Goal: Task Accomplishment & Management: Use online tool/utility

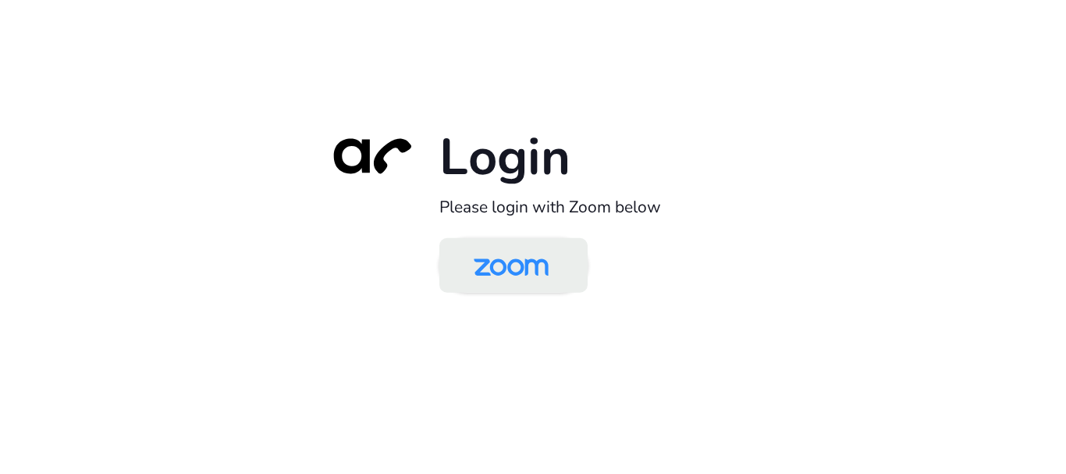
click at [502, 259] on img at bounding box center [511, 266] width 108 height 51
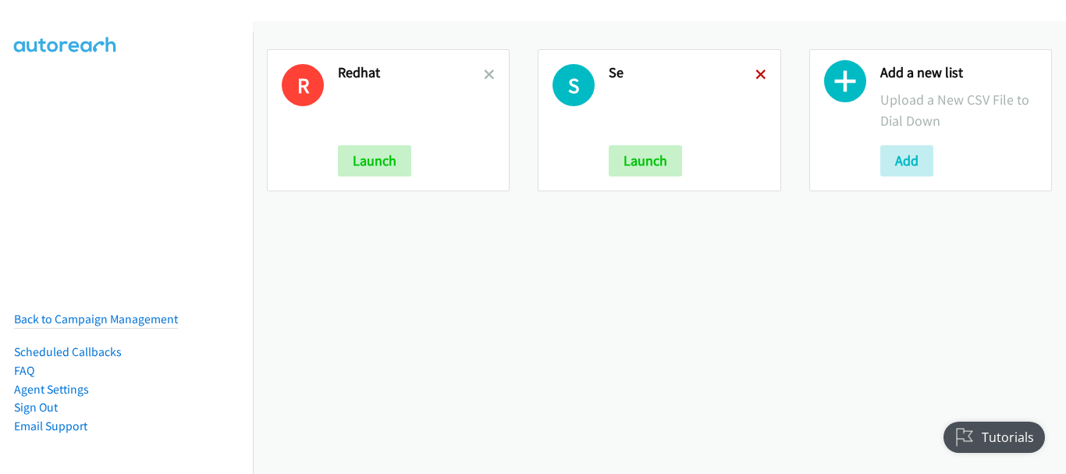
click at [756, 76] on icon at bounding box center [760, 75] width 11 height 11
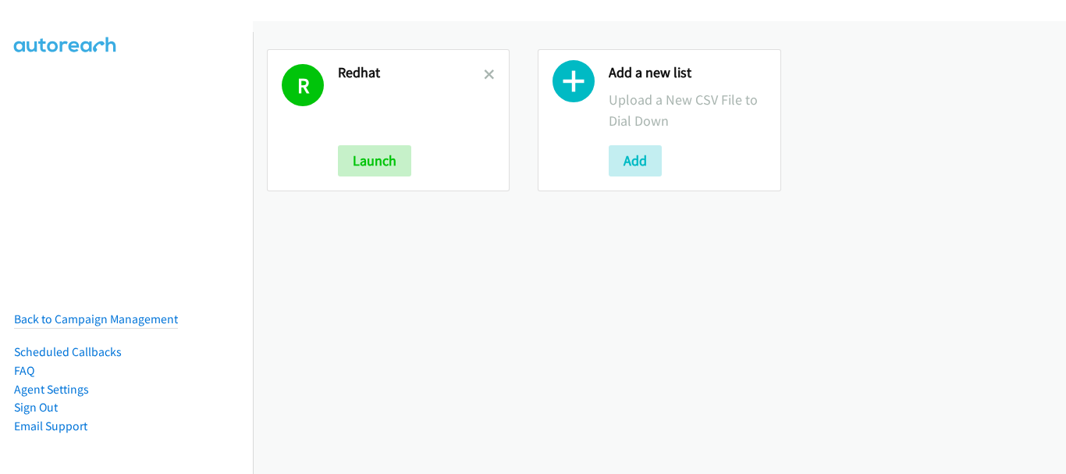
click at [654, 179] on div "Add a new list Upload a New CSV File to Dial Down Add" at bounding box center [658, 120] width 243 height 142
click at [638, 165] on button "Add" at bounding box center [634, 160] width 53 height 31
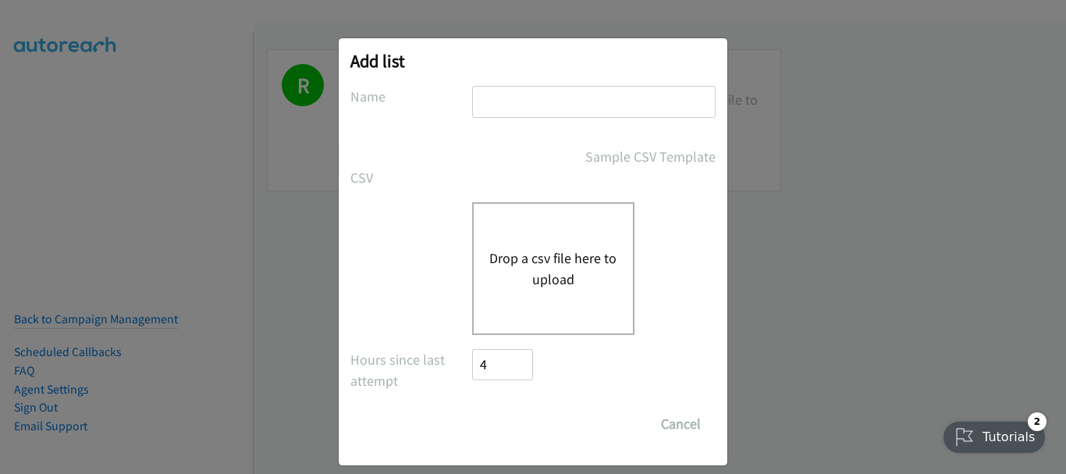
click at [576, 103] on input "text" at bounding box center [593, 102] width 243 height 32
type input "SE"
click at [537, 300] on div "Drop a csv file here to upload" at bounding box center [553, 268] width 162 height 133
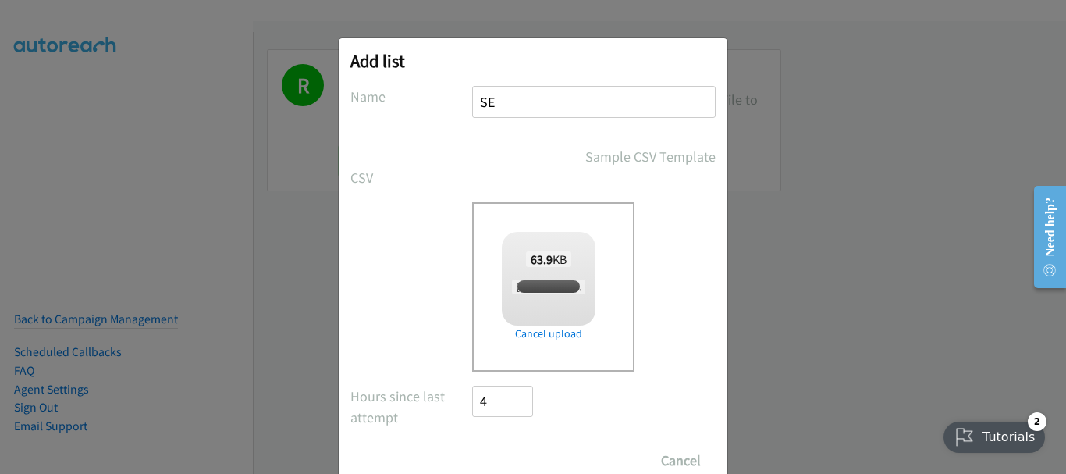
checkbox input "true"
click at [513, 452] on input "Save List" at bounding box center [513, 460] width 82 height 31
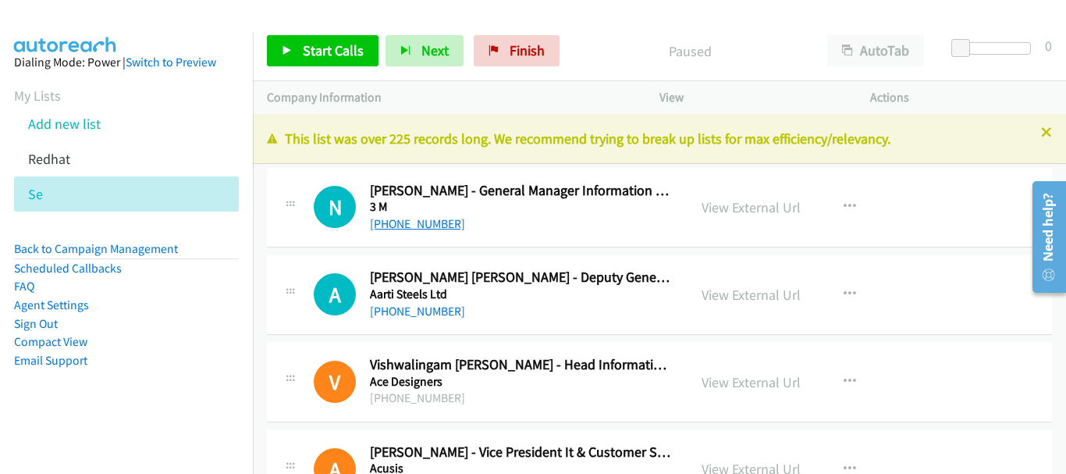
click at [439, 229] on link "+91 80671 57614" at bounding box center [417, 223] width 95 height 15
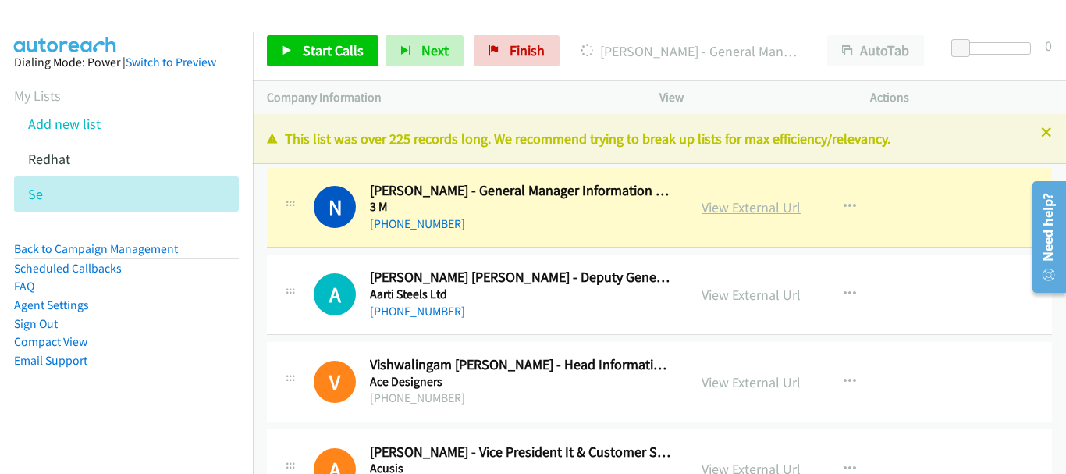
click at [731, 211] on link "View External Url" at bounding box center [750, 207] width 99 height 18
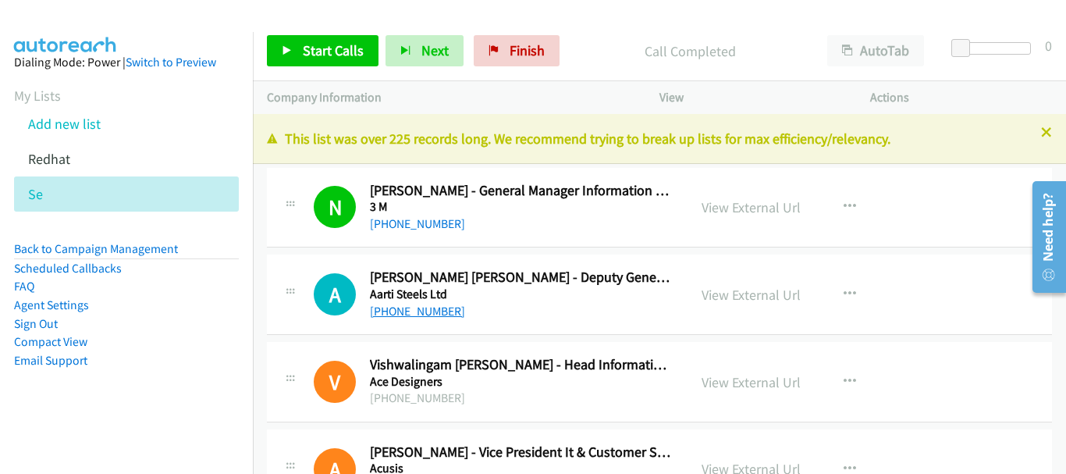
click at [436, 309] on link "+91 94372 68266" at bounding box center [417, 310] width 95 height 15
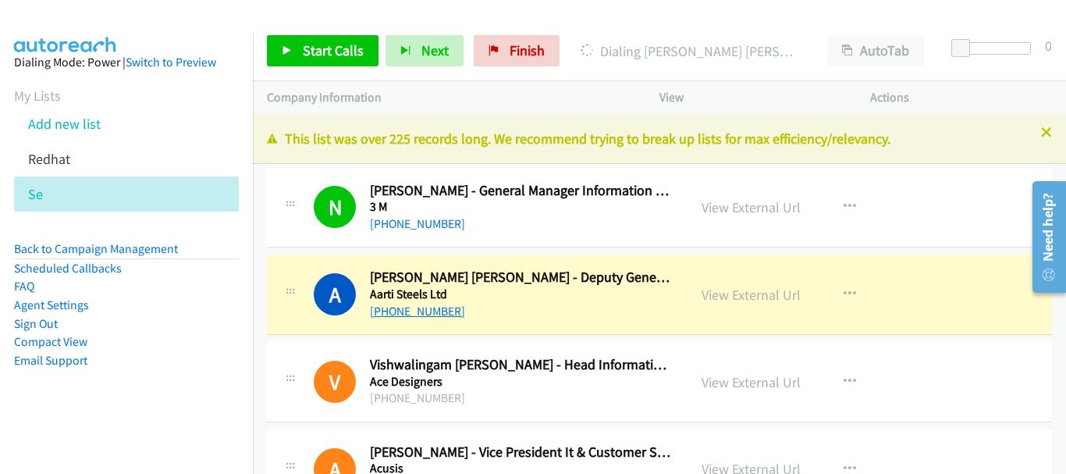
click at [419, 314] on link "+91 94372 68266" at bounding box center [417, 310] width 95 height 15
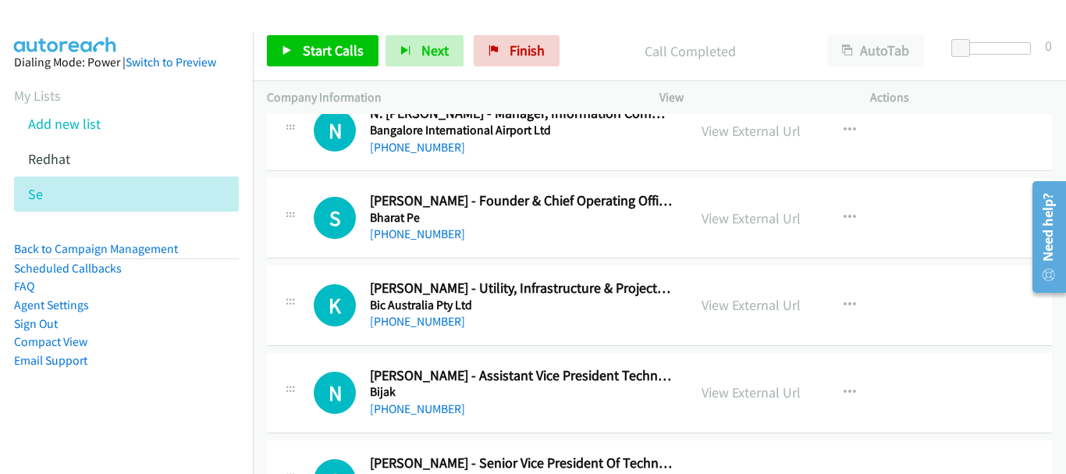
scroll to position [3478, 0]
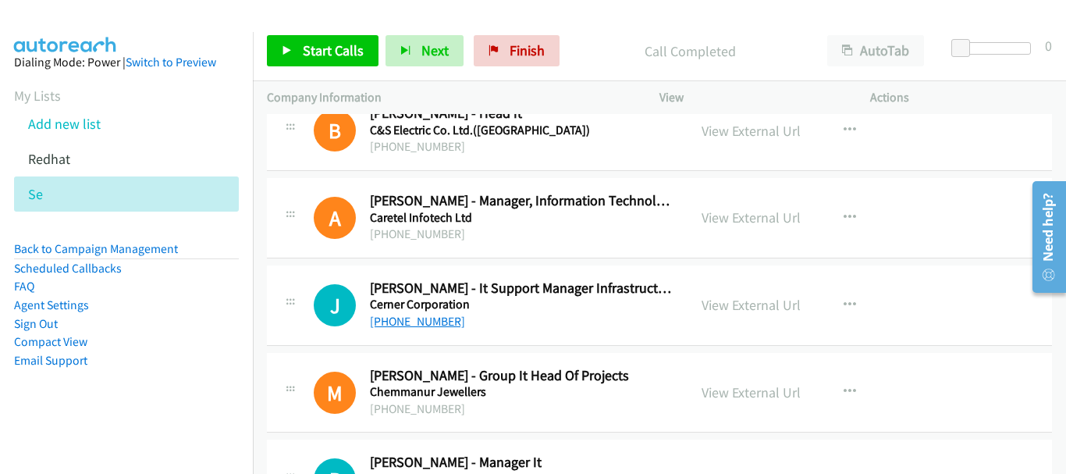
click at [441, 322] on link "+91 97424 94565" at bounding box center [417, 321] width 95 height 15
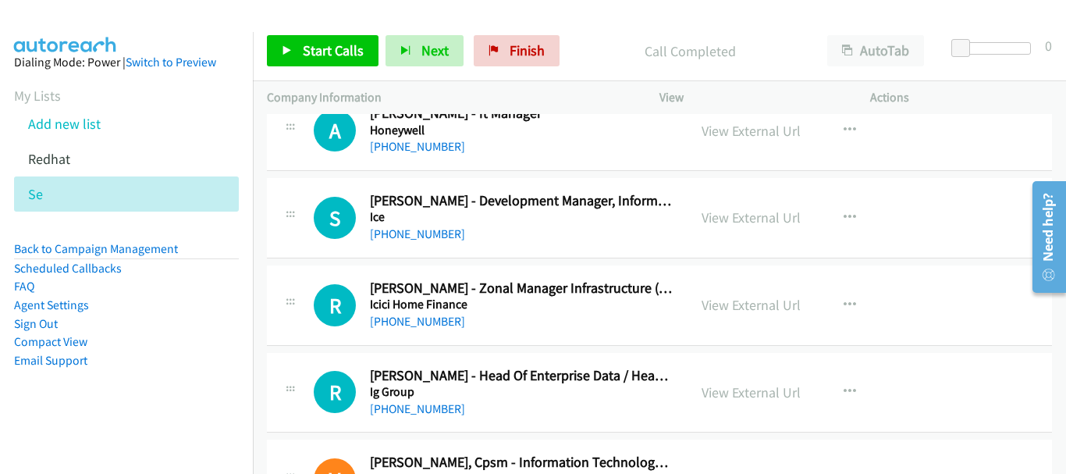
scroll to position [13160, 0]
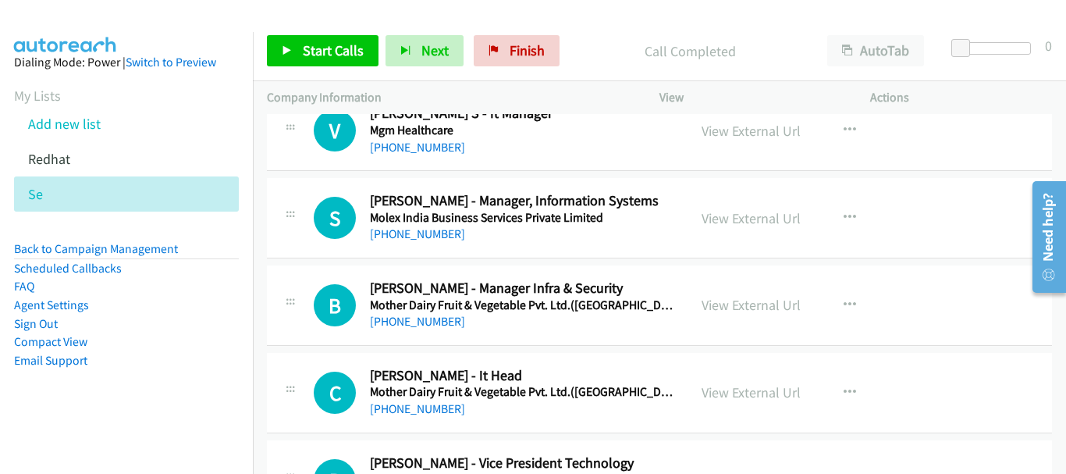
click at [398, 313] on div "+91 93503 35520" at bounding box center [521, 321] width 303 height 19
click at [398, 320] on link "+91 93503 35520" at bounding box center [417, 321] width 95 height 15
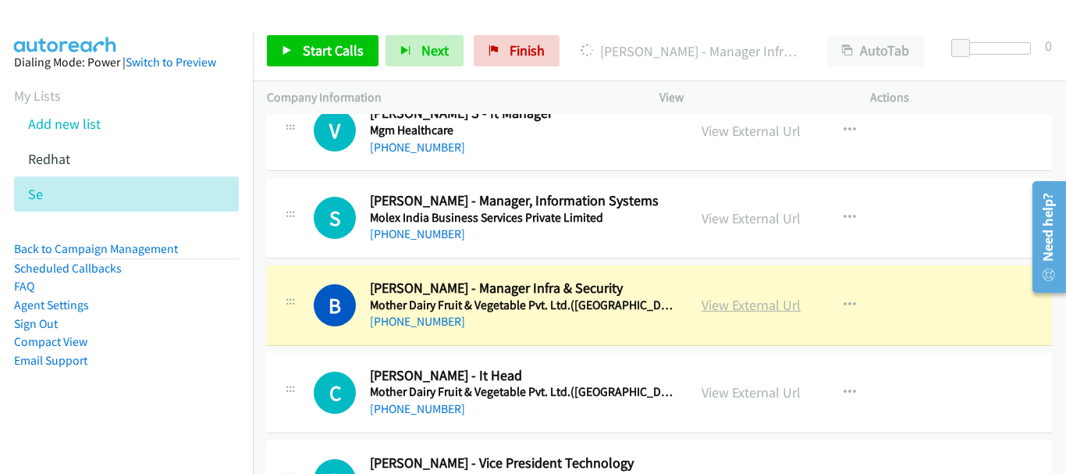
click at [712, 314] on link "View External Url" at bounding box center [750, 305] width 99 height 18
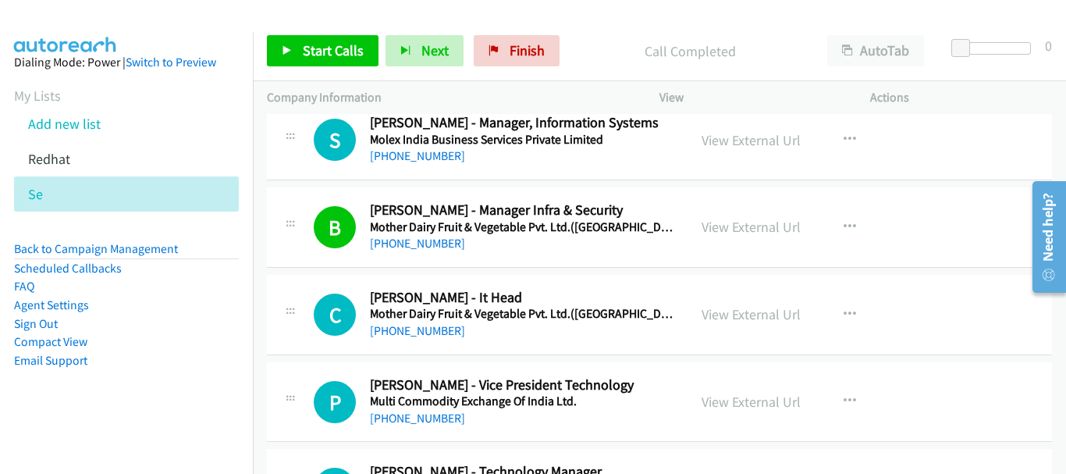
scroll to position [15428, 0]
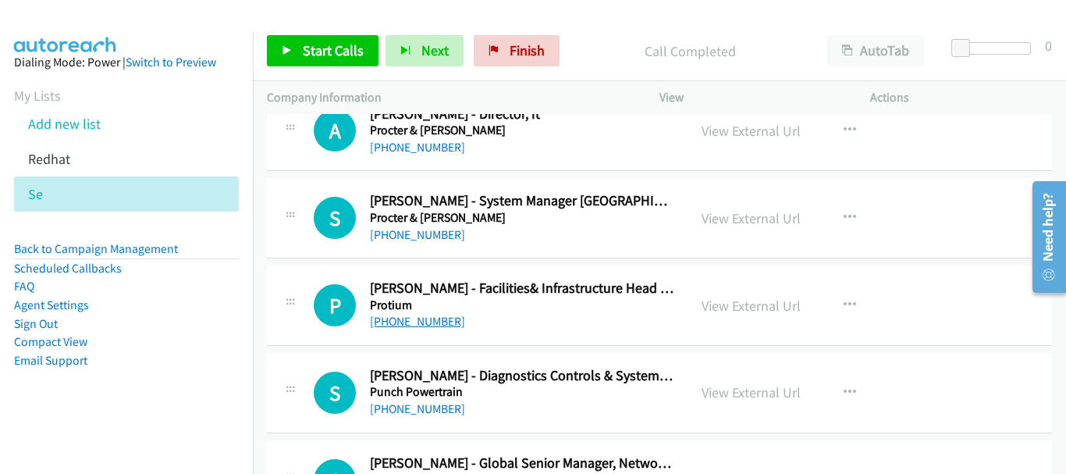
click at [426, 324] on link "+91 97177 82259" at bounding box center [417, 321] width 95 height 15
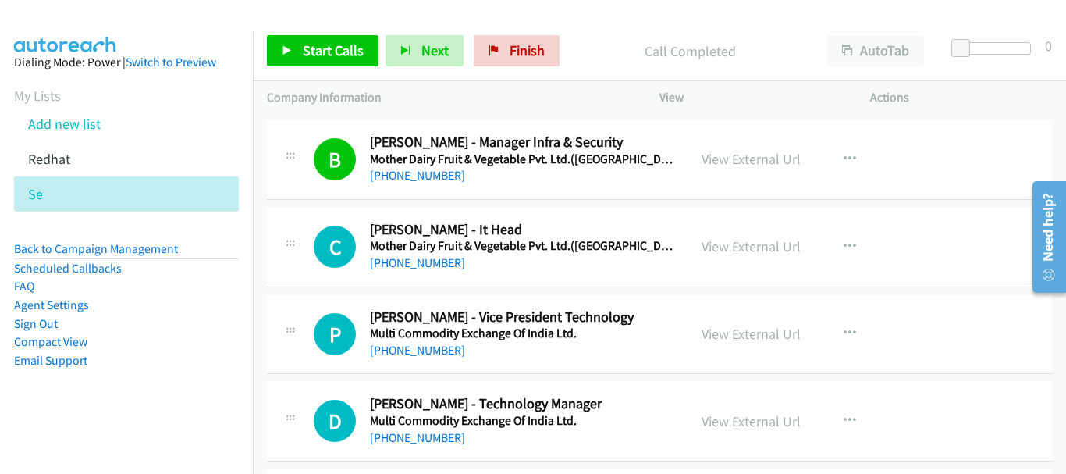
scroll to position [13316, 0]
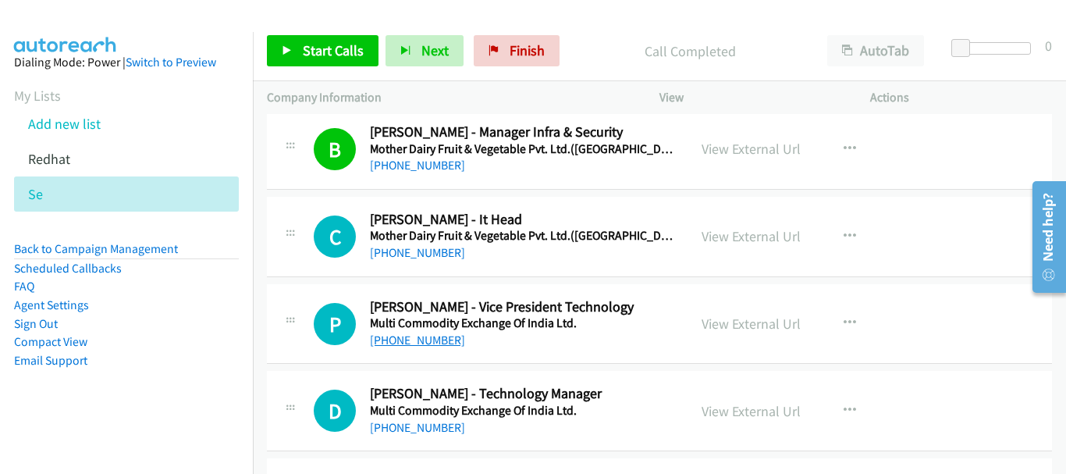
click at [438, 345] on link "+91 22 6649 4151" at bounding box center [417, 339] width 95 height 15
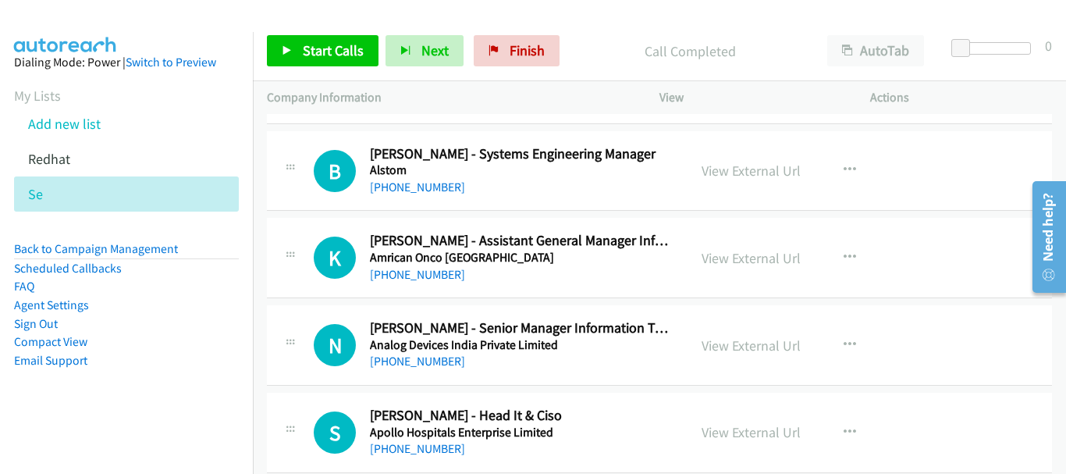
scroll to position [936, 0]
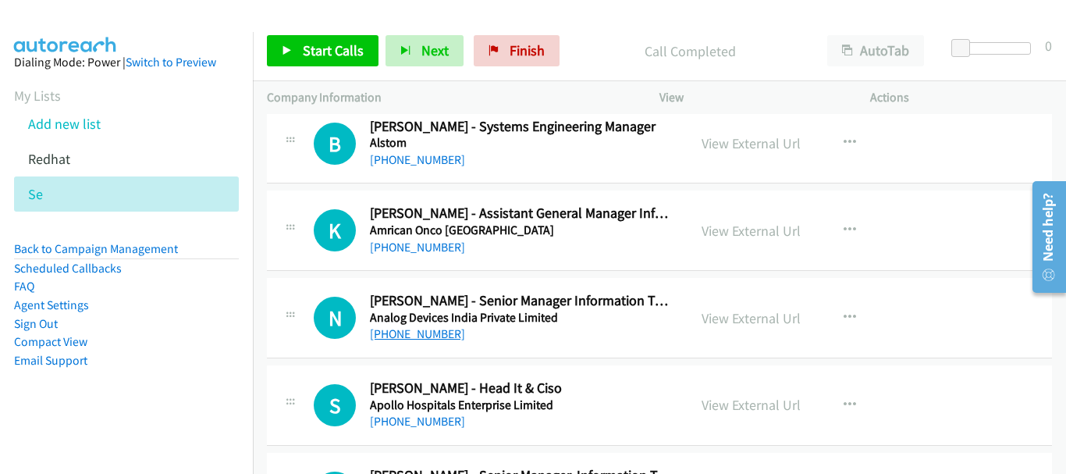
click at [432, 338] on link "+91 95744 73648" at bounding box center [417, 333] width 95 height 15
click at [406, 421] on link "+91 84201 06014" at bounding box center [417, 420] width 95 height 15
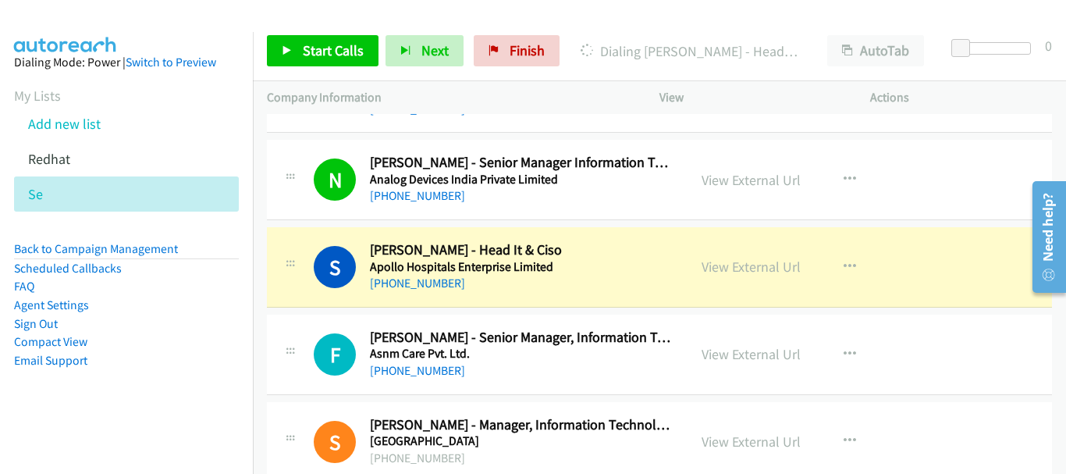
scroll to position [1092, 0]
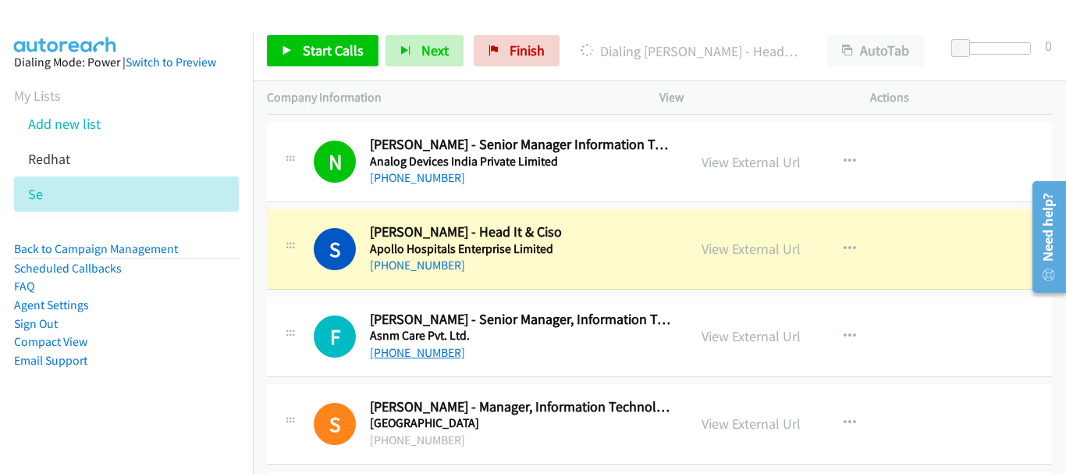
click at [434, 350] on link "+91 97182 53371" at bounding box center [417, 352] width 95 height 15
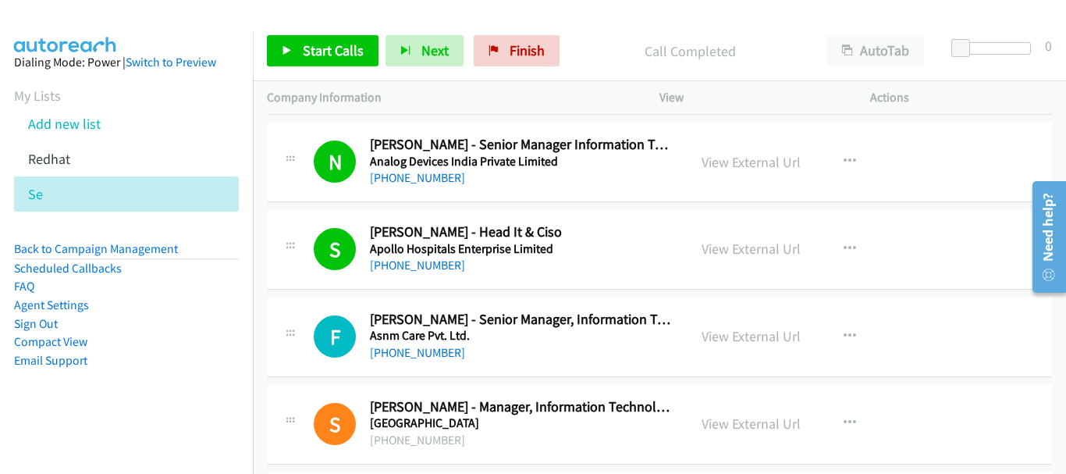
click at [420, 364] on div "F Callback Scheduled Faraz Khan - Senior Manager, Information Technology Asnm C…" at bounding box center [659, 336] width 785 height 80
click at [417, 354] on link "+91 97182 53371" at bounding box center [417, 352] width 95 height 15
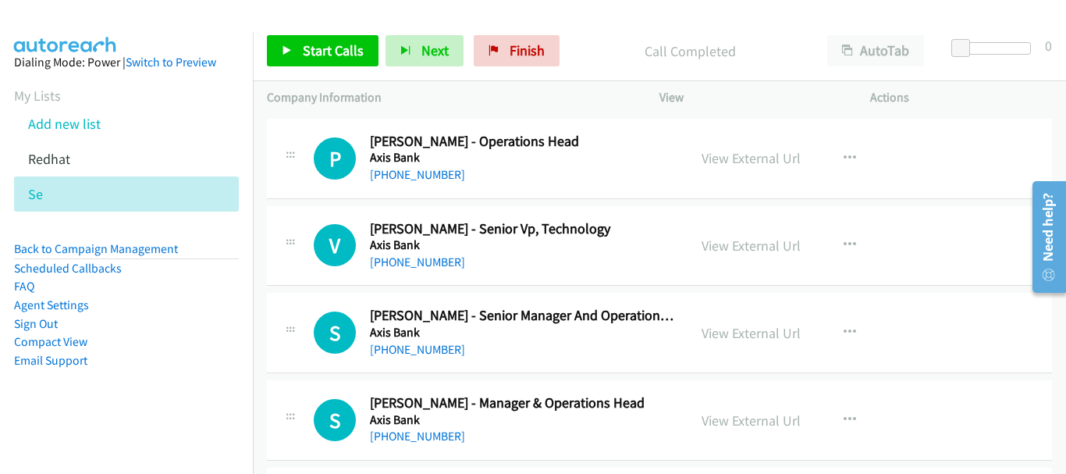
scroll to position [1794, 0]
click at [432, 264] on link "+91 99497 38545" at bounding box center [417, 261] width 95 height 15
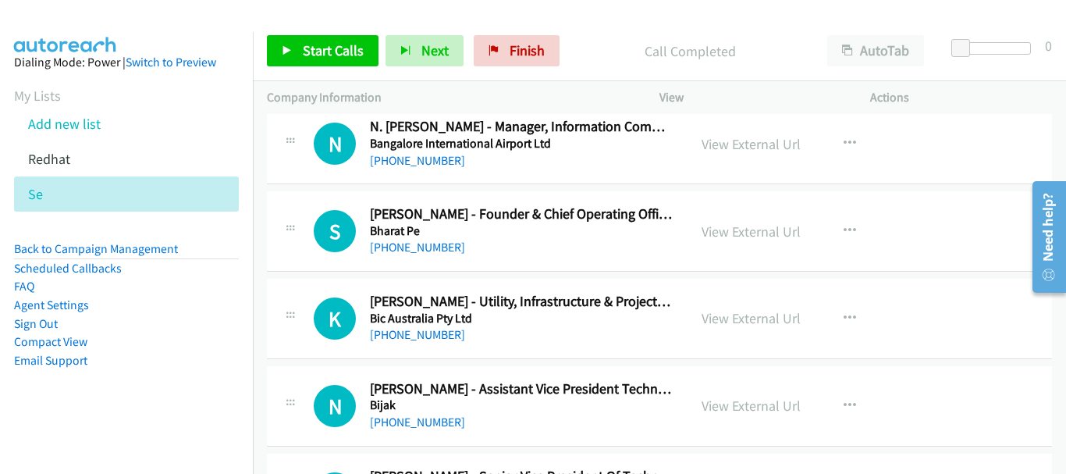
scroll to position [2496, 0]
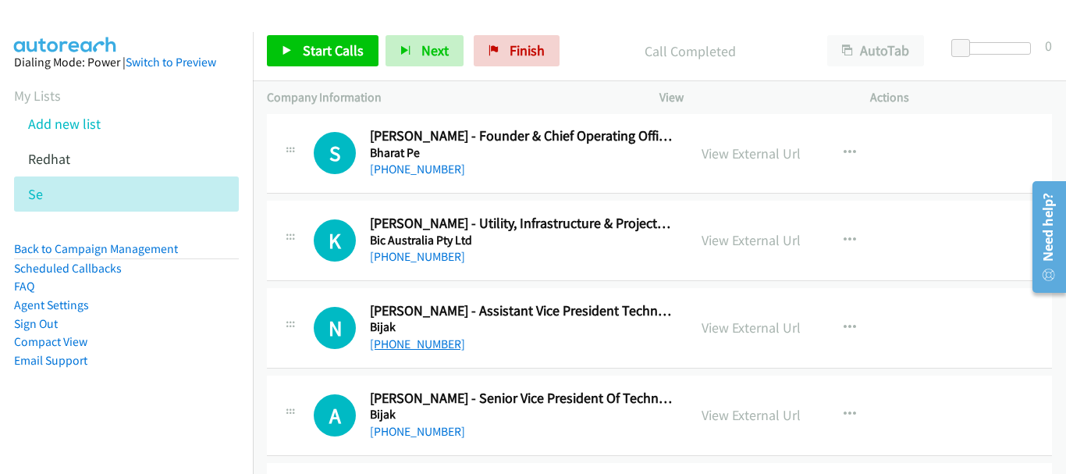
click at [428, 347] on link "+91 97174 85485" at bounding box center [417, 343] width 95 height 15
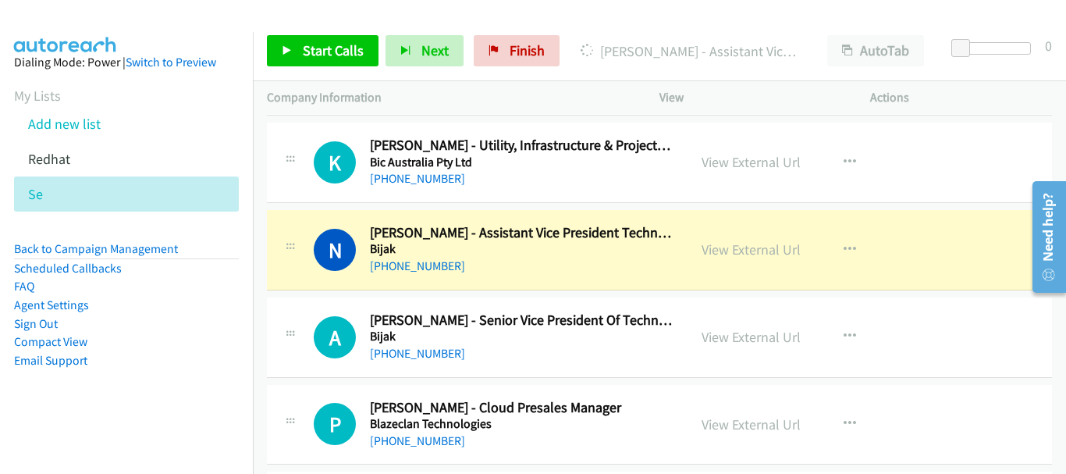
scroll to position [2652, 0]
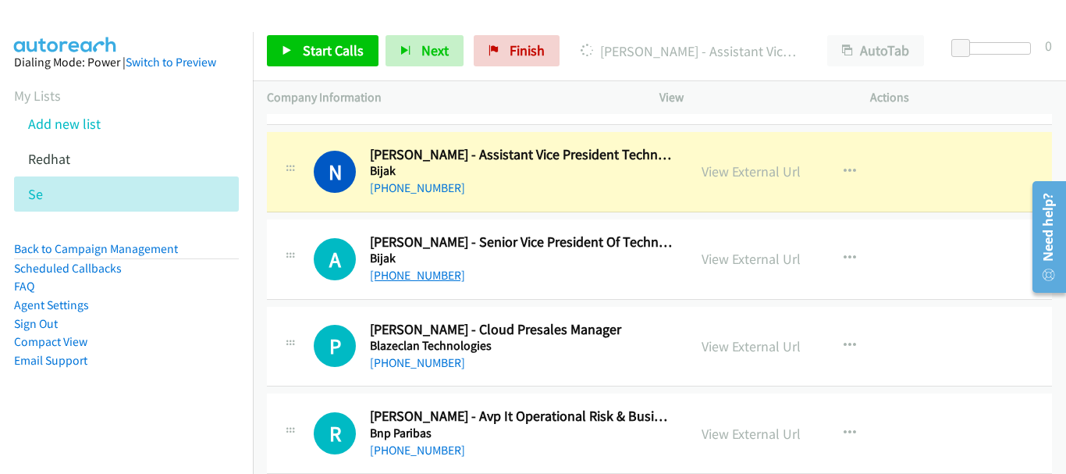
click at [399, 276] on link "+91 93156 49388" at bounding box center [417, 275] width 95 height 15
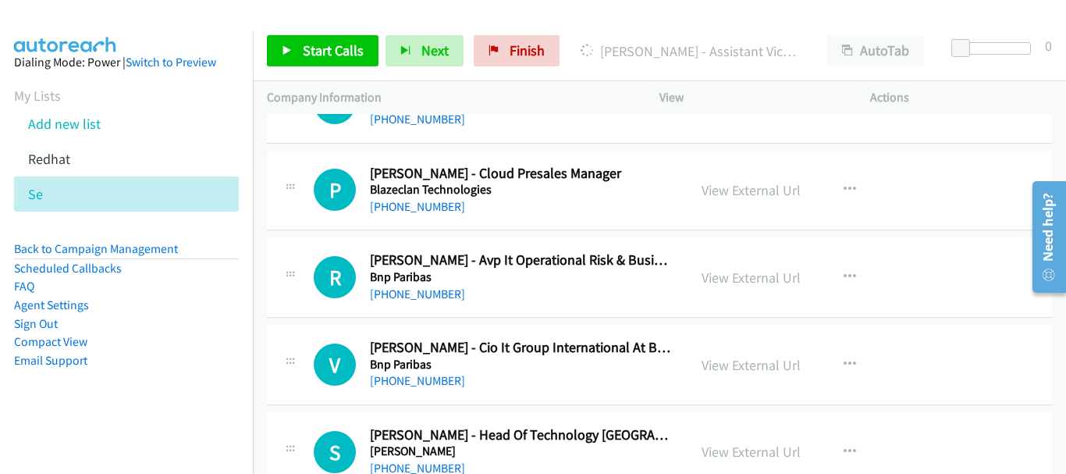
scroll to position [2886, 0]
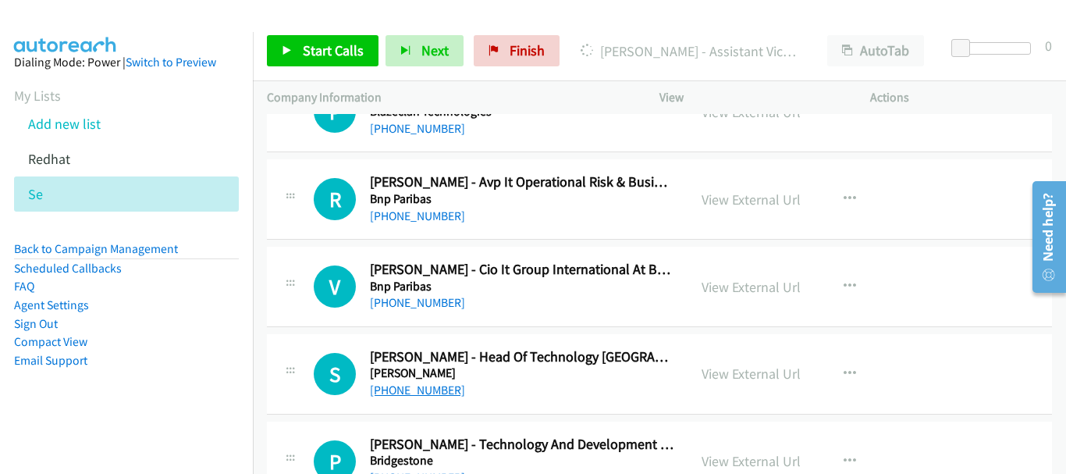
click at [444, 388] on link "+91 84080 53322" at bounding box center [417, 389] width 95 height 15
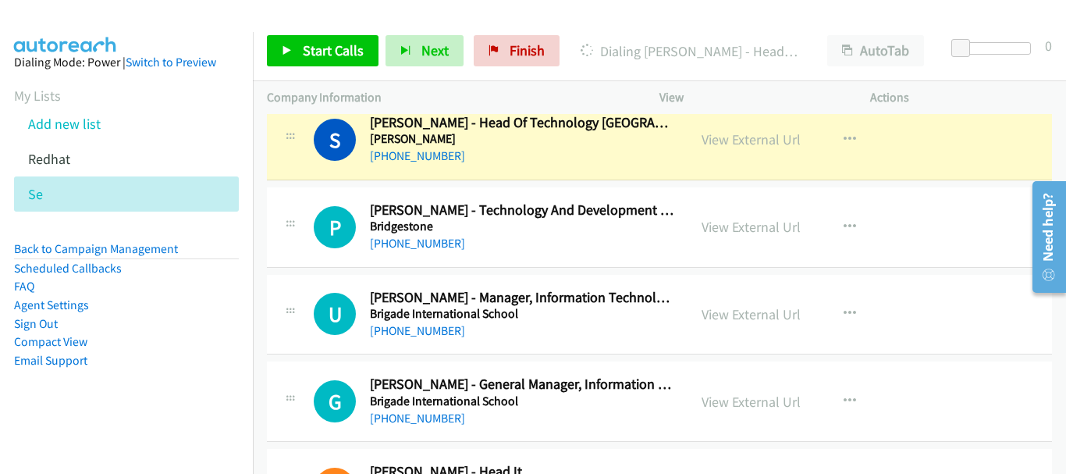
scroll to position [3042, 0]
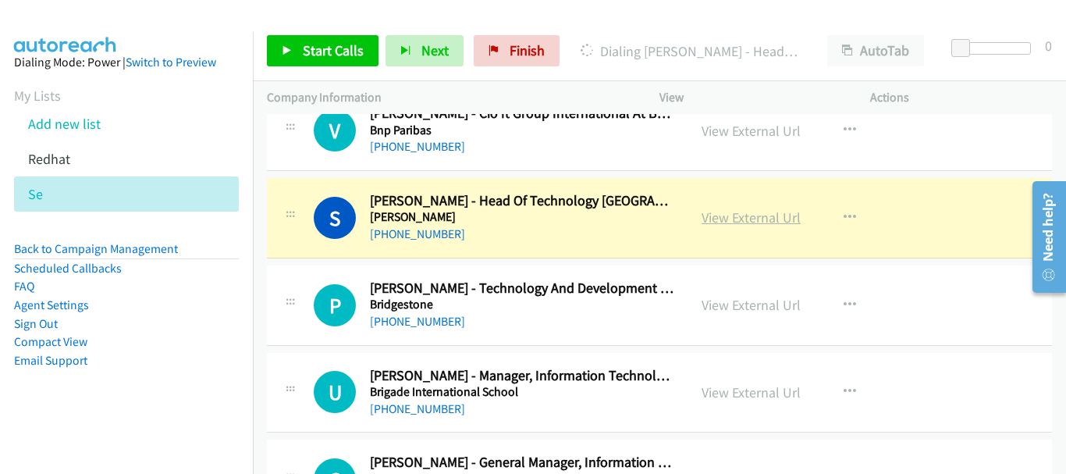
click at [745, 222] on link "View External Url" at bounding box center [750, 217] width 99 height 18
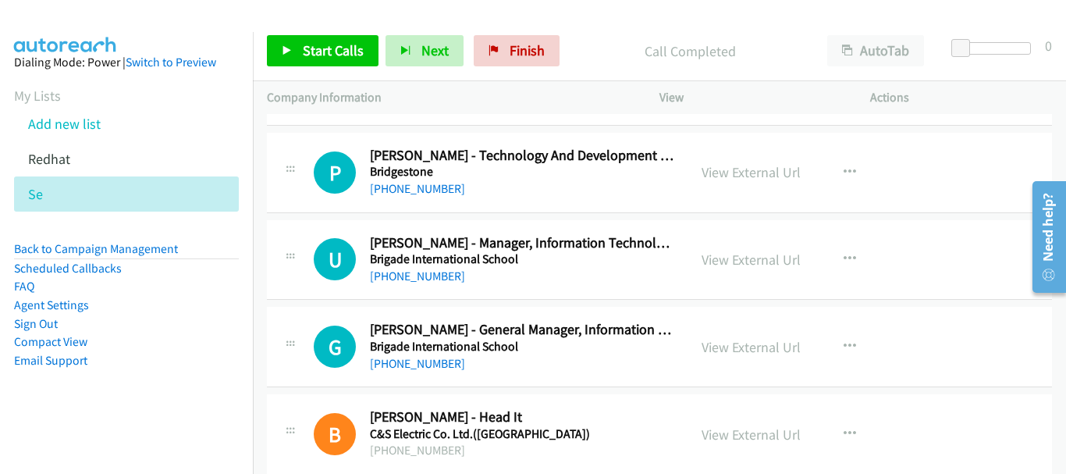
scroll to position [3198, 0]
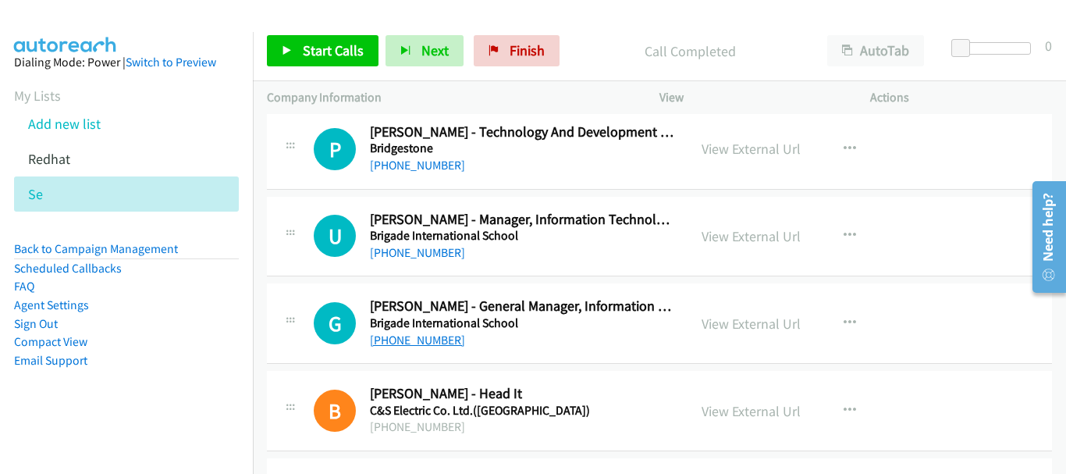
click at [438, 346] on link "+91 98301 55210" at bounding box center [417, 339] width 95 height 15
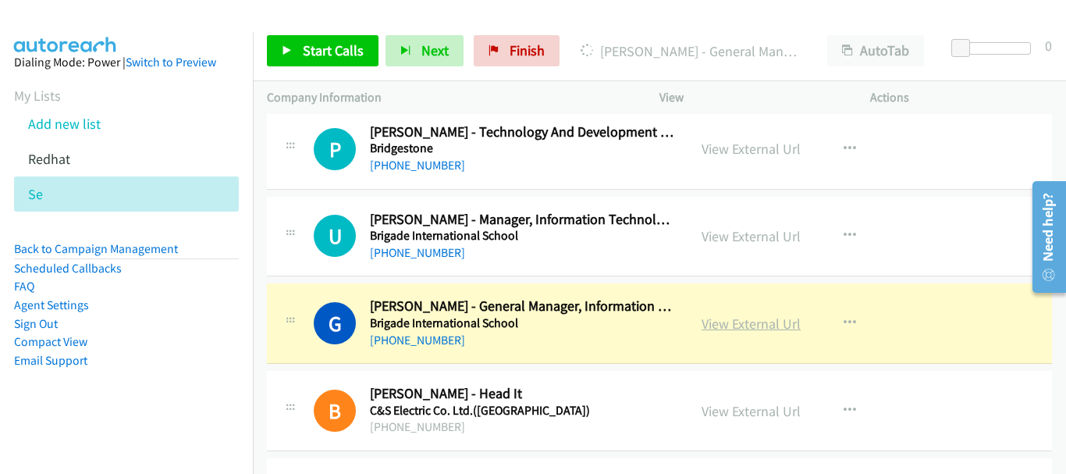
click at [725, 319] on link "View External Url" at bounding box center [750, 323] width 99 height 18
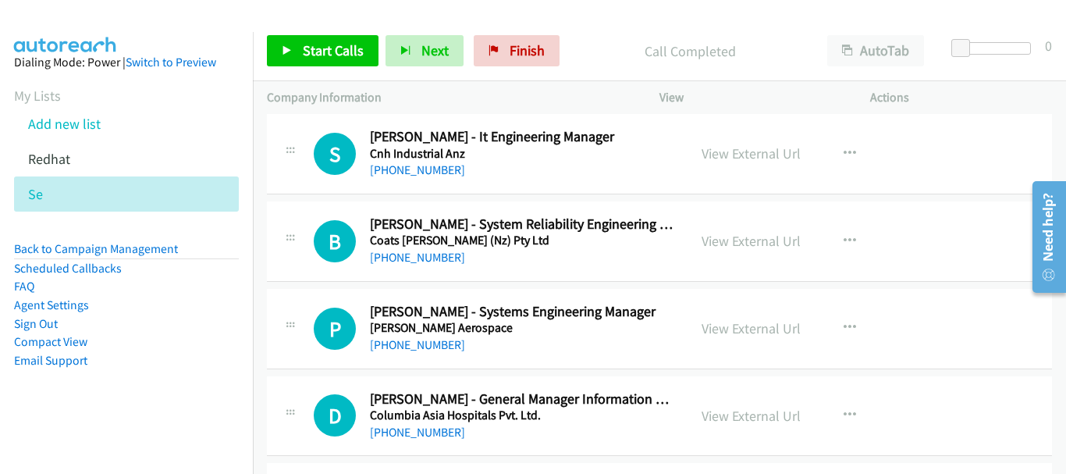
scroll to position [4056, 0]
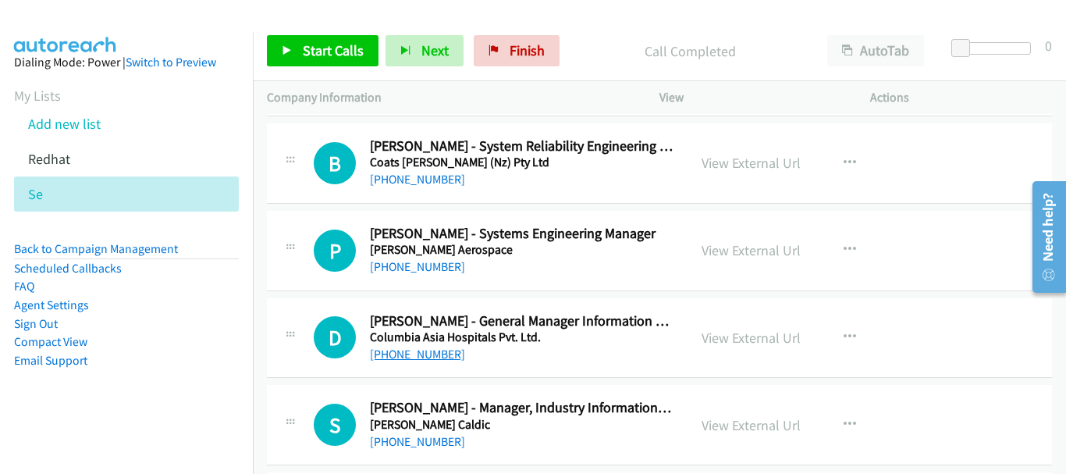
click at [445, 354] on link "+91 99865 42046" at bounding box center [417, 353] width 95 height 15
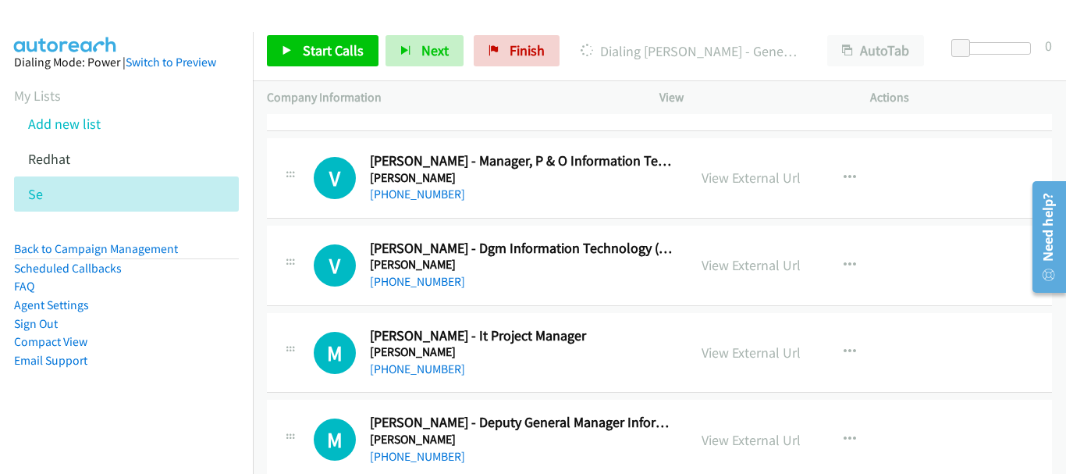
scroll to position [4915, 0]
click at [732, 264] on link "View External Url" at bounding box center [750, 264] width 99 height 18
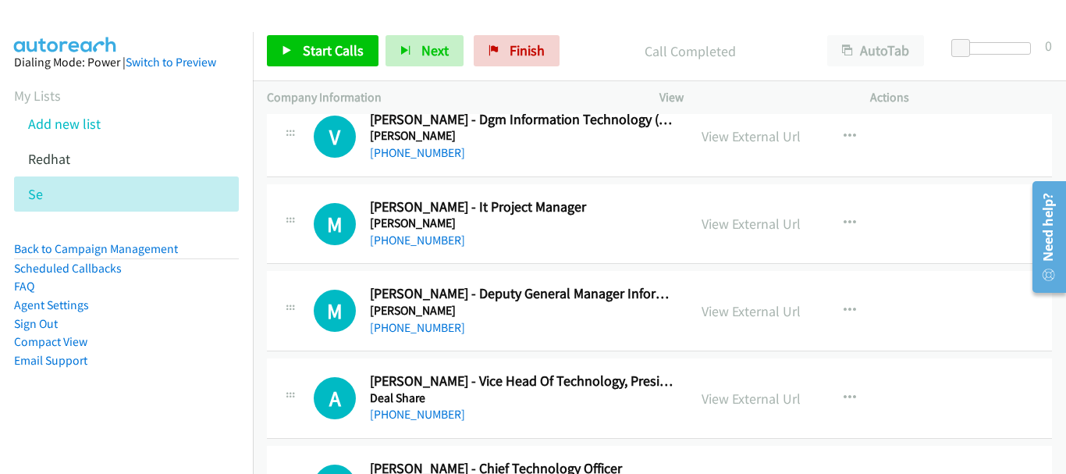
scroll to position [5071, 0]
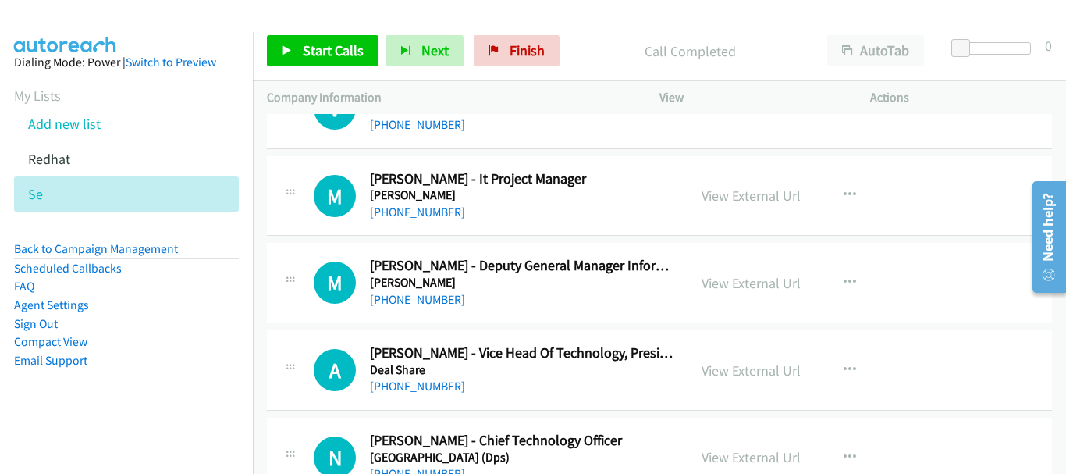
click at [443, 296] on link "+91 99714 08222" at bounding box center [417, 299] width 95 height 15
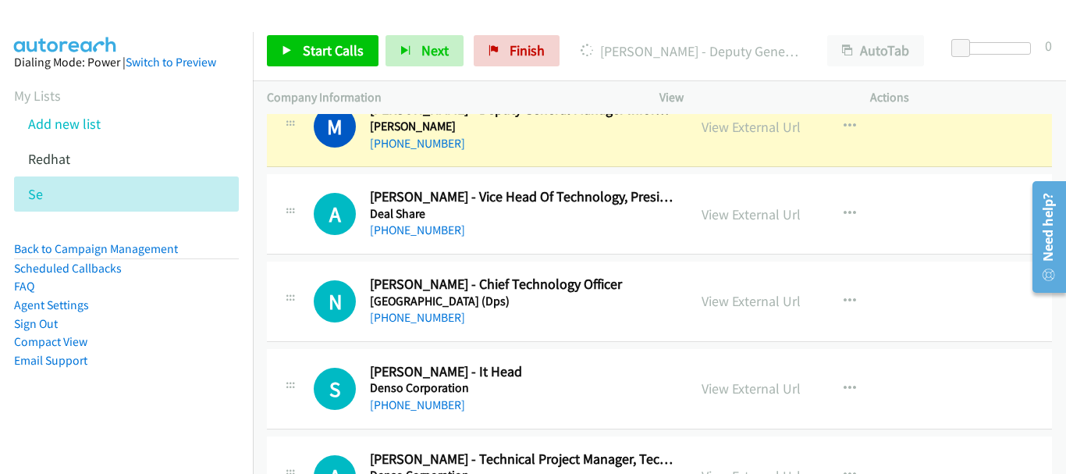
scroll to position [5149, 0]
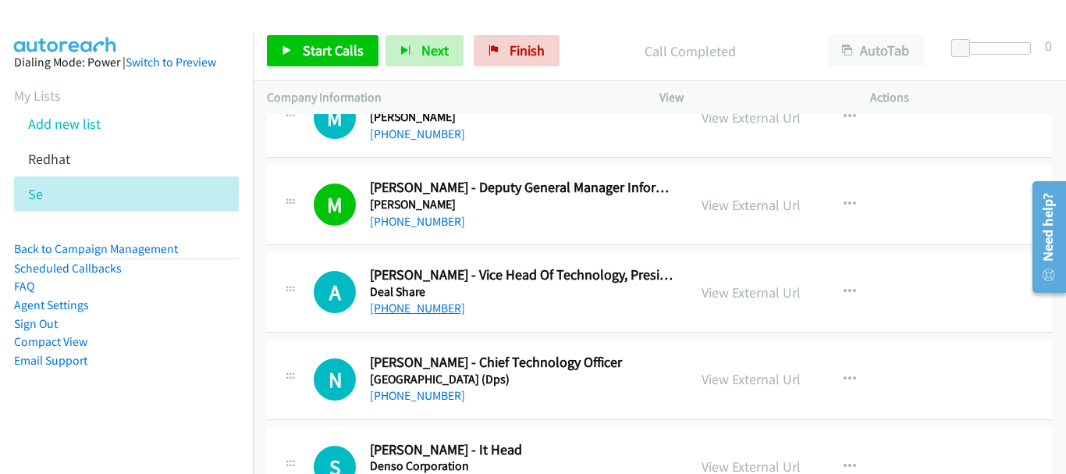
click at [439, 313] on link "+91 90768 44049" at bounding box center [417, 307] width 95 height 15
click at [443, 399] on link "+91 11 2574 7506" at bounding box center [417, 395] width 95 height 15
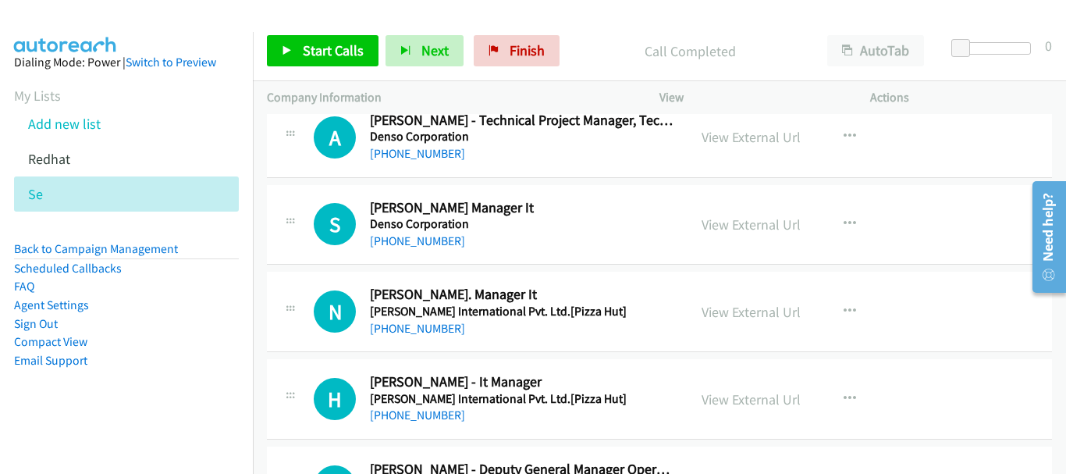
scroll to position [5539, 0]
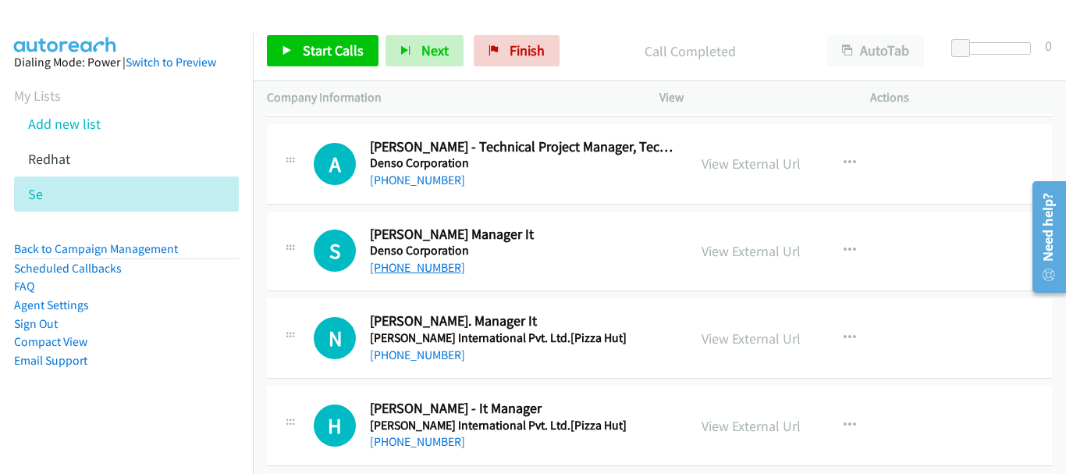
click at [423, 267] on link "+91 99711 50687" at bounding box center [417, 267] width 95 height 15
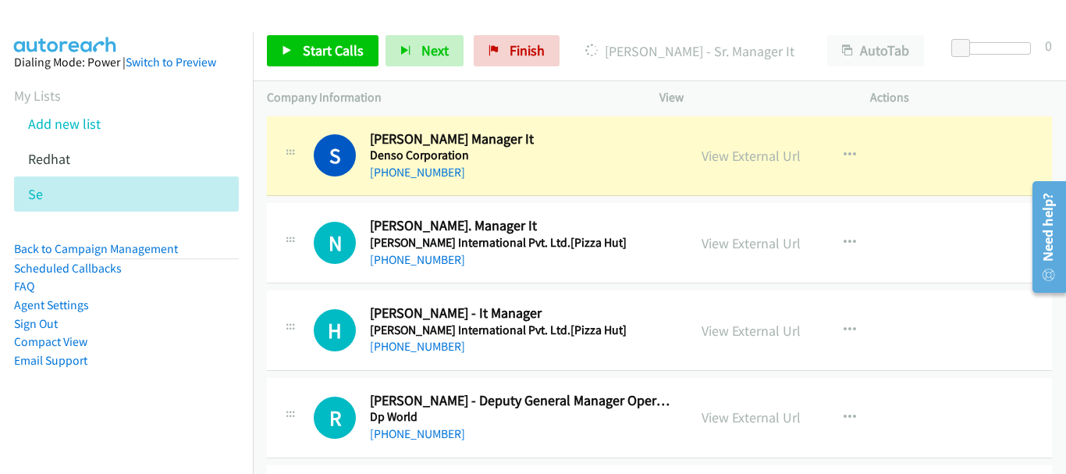
scroll to position [5617, 0]
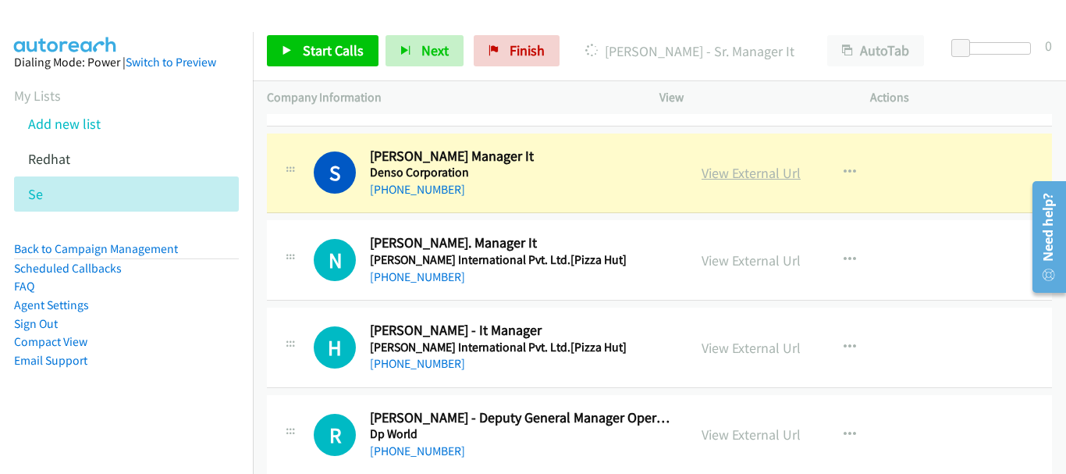
click at [789, 174] on link "View External Url" at bounding box center [750, 173] width 99 height 18
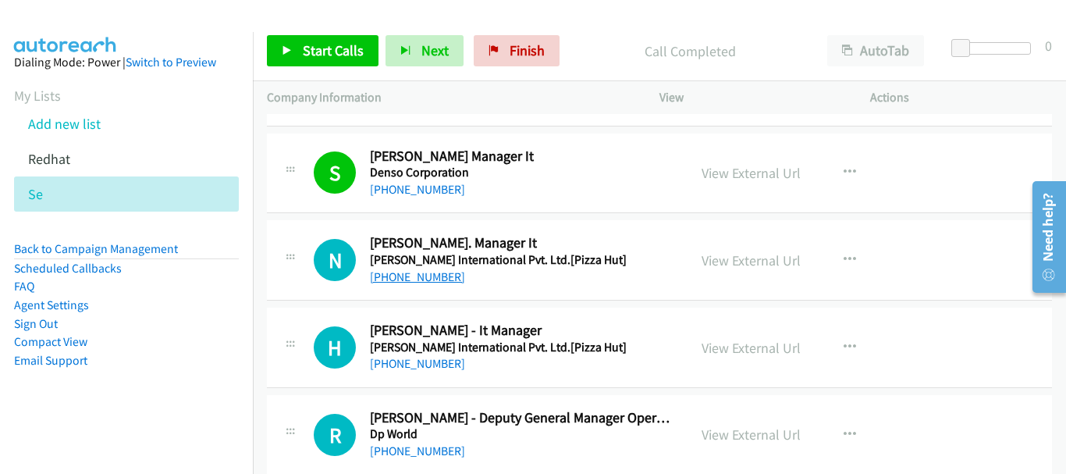
click at [438, 281] on link "+91 85271 63998" at bounding box center [417, 276] width 95 height 15
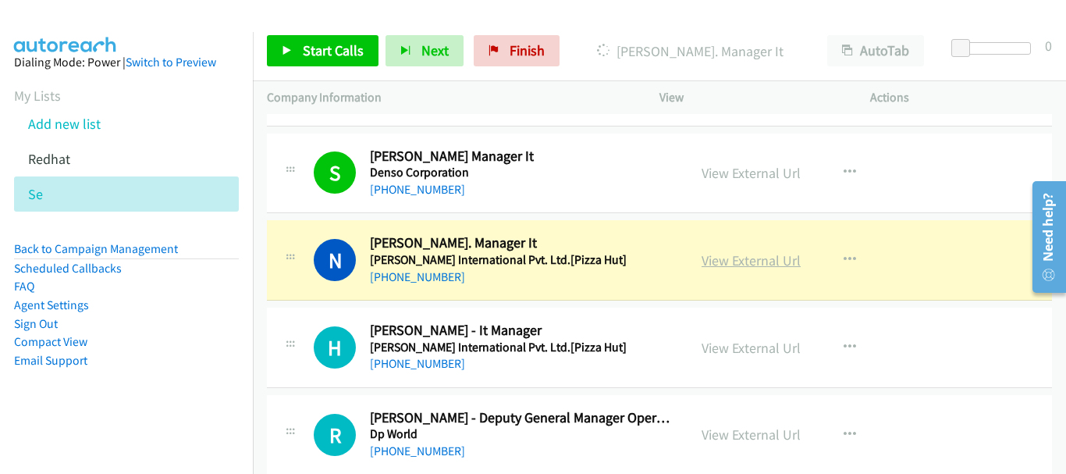
click at [788, 262] on link "View External Url" at bounding box center [750, 260] width 99 height 18
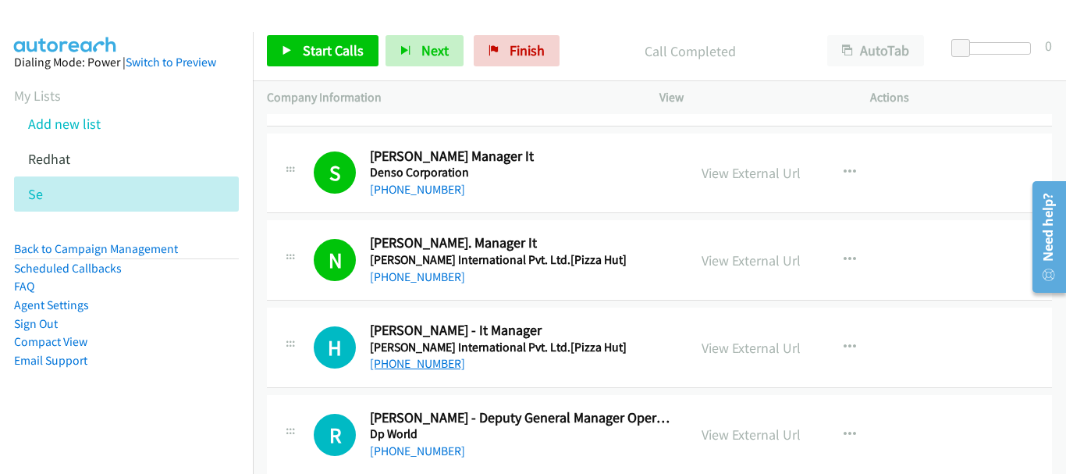
click at [422, 356] on link "+91 98109 05586" at bounding box center [417, 363] width 95 height 15
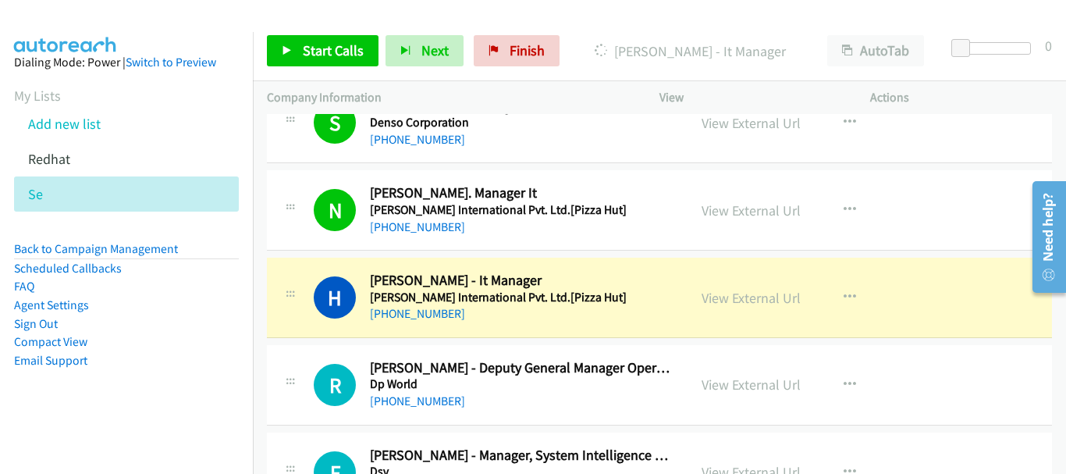
scroll to position [5695, 0]
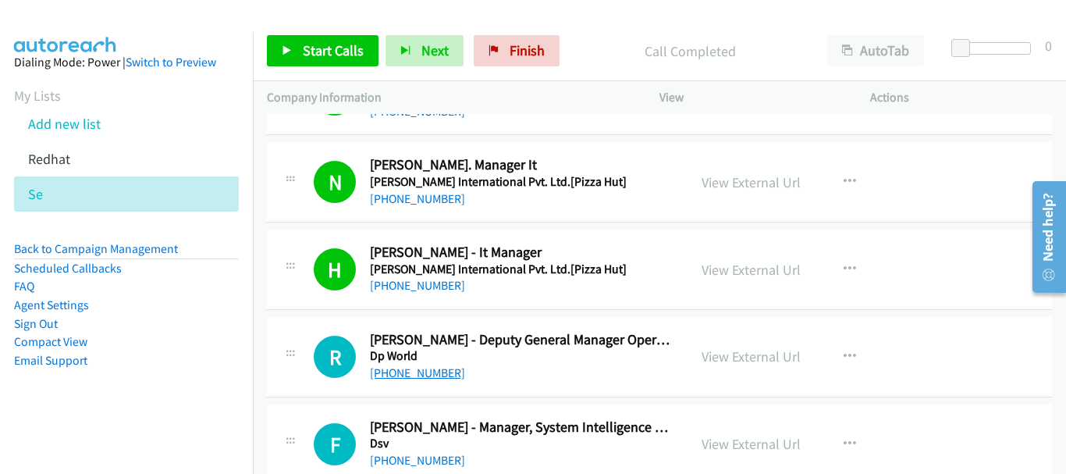
click at [413, 375] on link "+91 89800 21736" at bounding box center [417, 372] width 95 height 15
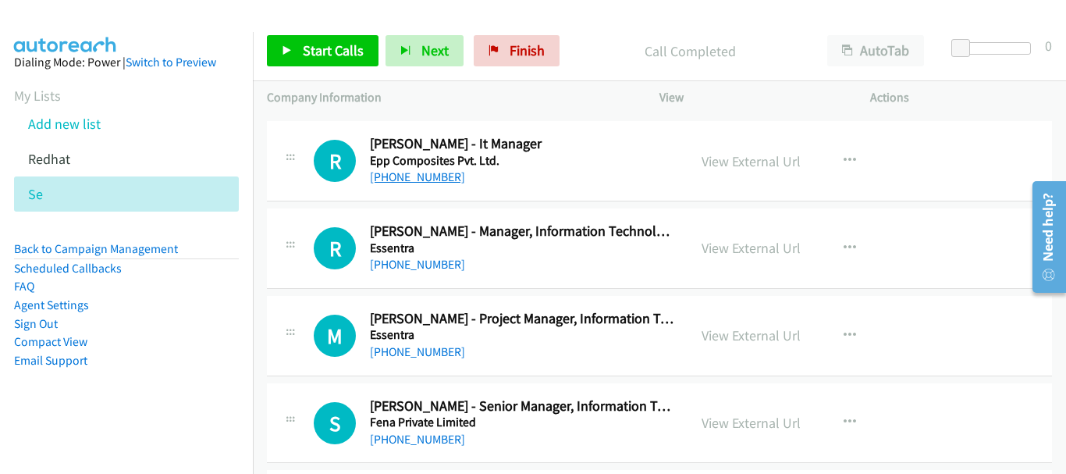
scroll to position [6241, 0]
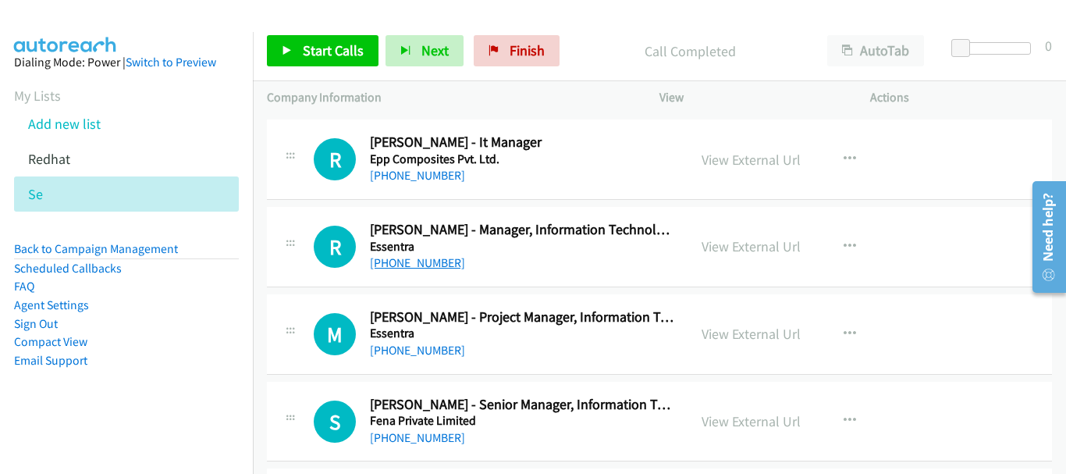
click at [439, 261] on link "+91 95919 70809" at bounding box center [417, 262] width 95 height 15
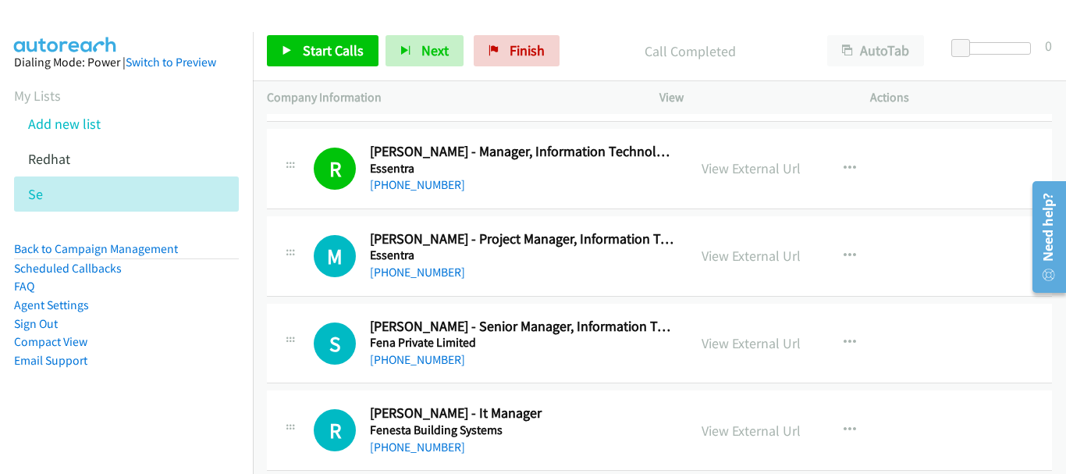
click at [420, 350] on div "+91 98108 38528" at bounding box center [521, 359] width 303 height 19
click at [420, 355] on link "+91 98108 38528" at bounding box center [417, 359] width 95 height 15
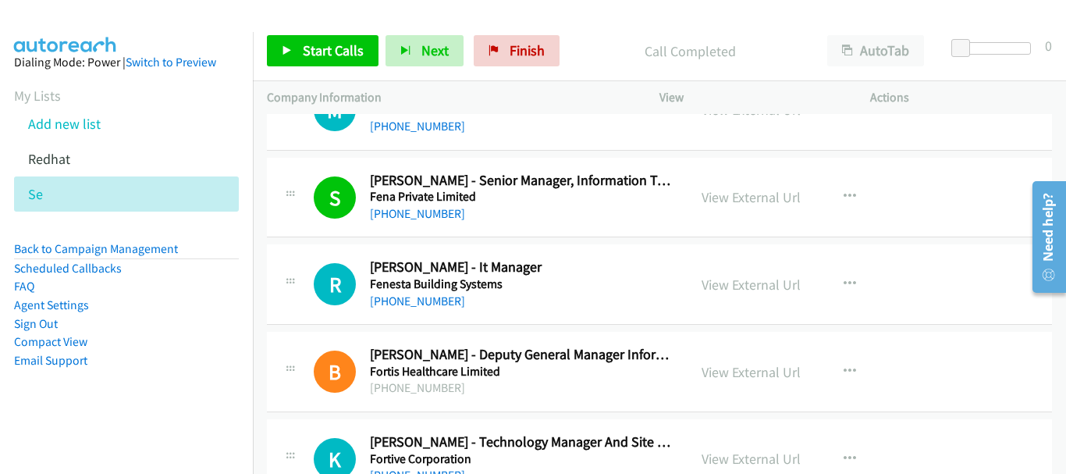
scroll to position [6475, 0]
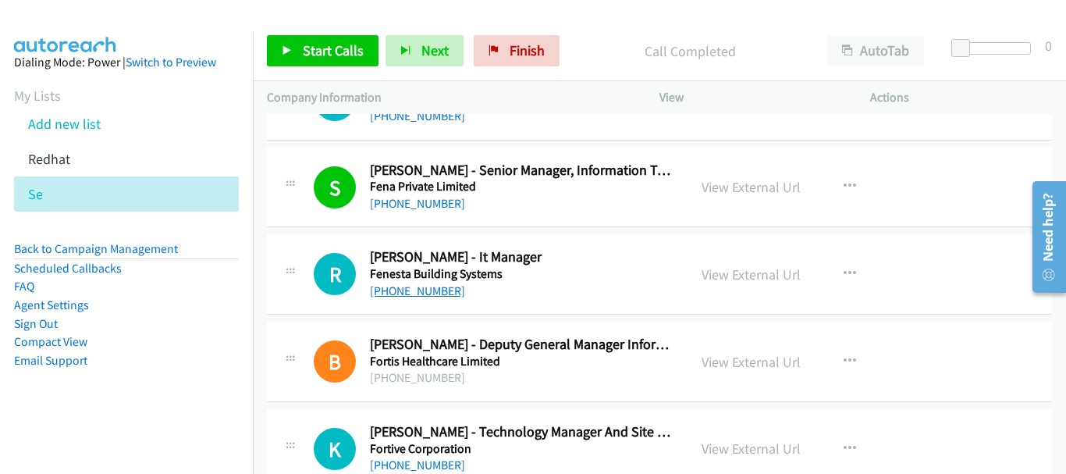
click at [433, 293] on link "+91 124 451 3700" at bounding box center [417, 290] width 95 height 15
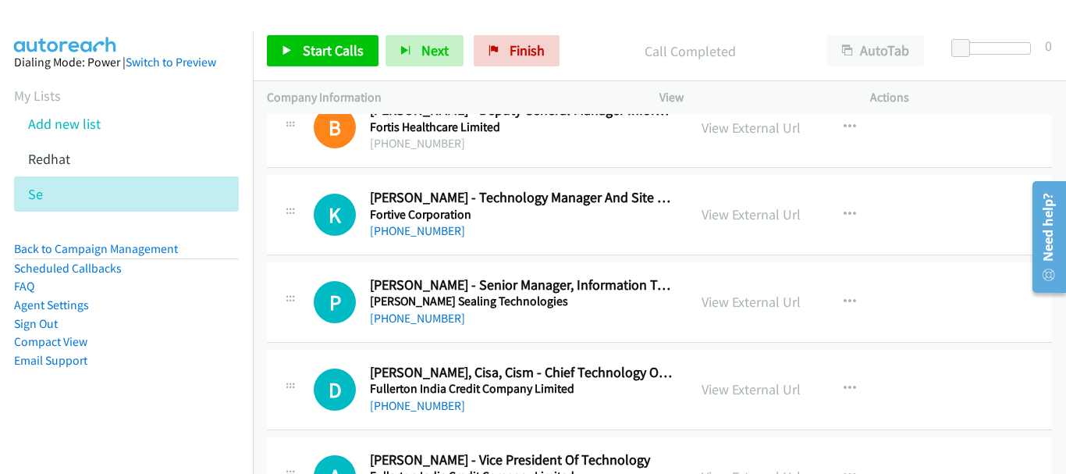
scroll to position [6787, 0]
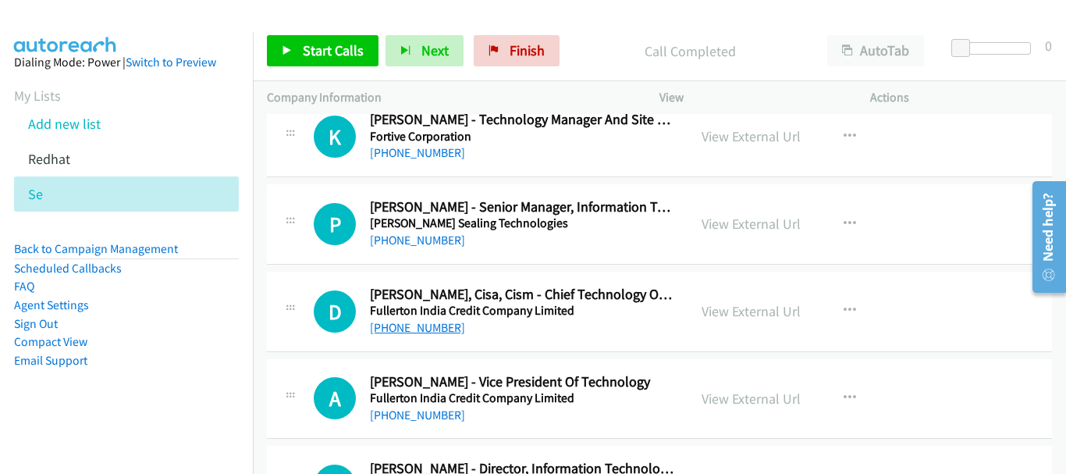
click at [440, 330] on link "+91 22 4016 1924" at bounding box center [417, 327] width 95 height 15
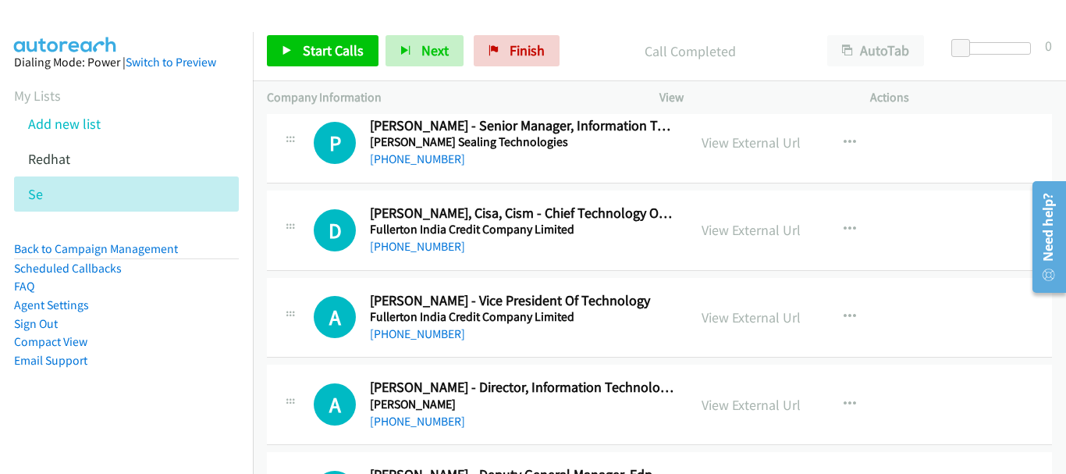
scroll to position [6943, 0]
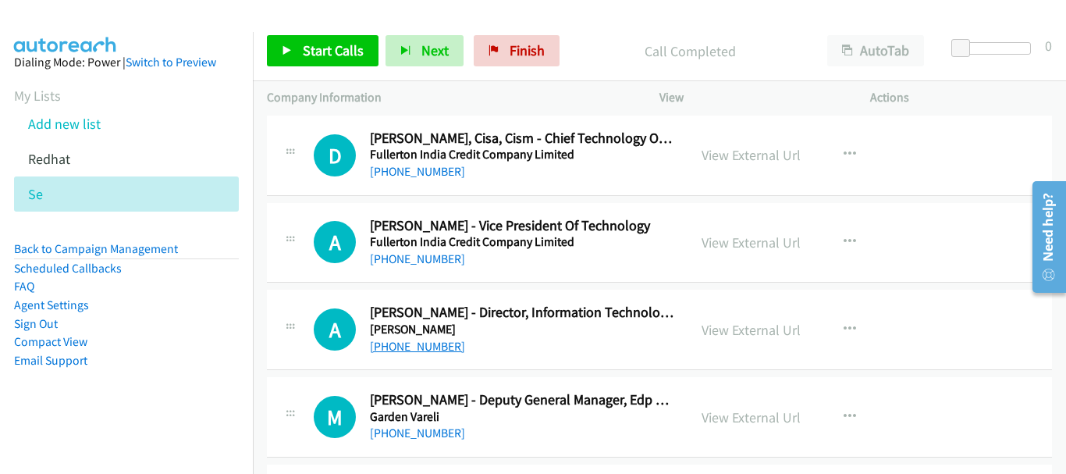
click at [448, 346] on link "+91 96638 60597" at bounding box center [417, 346] width 95 height 15
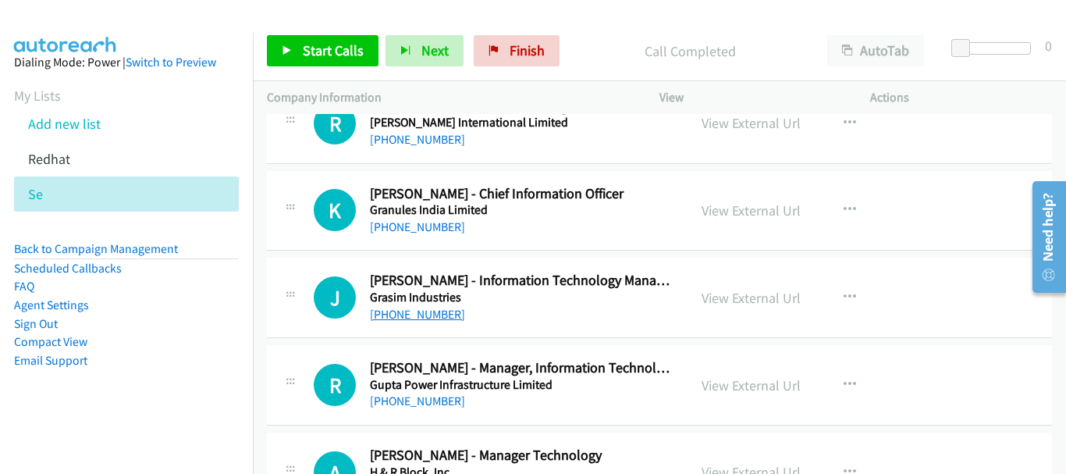
scroll to position [7489, 0]
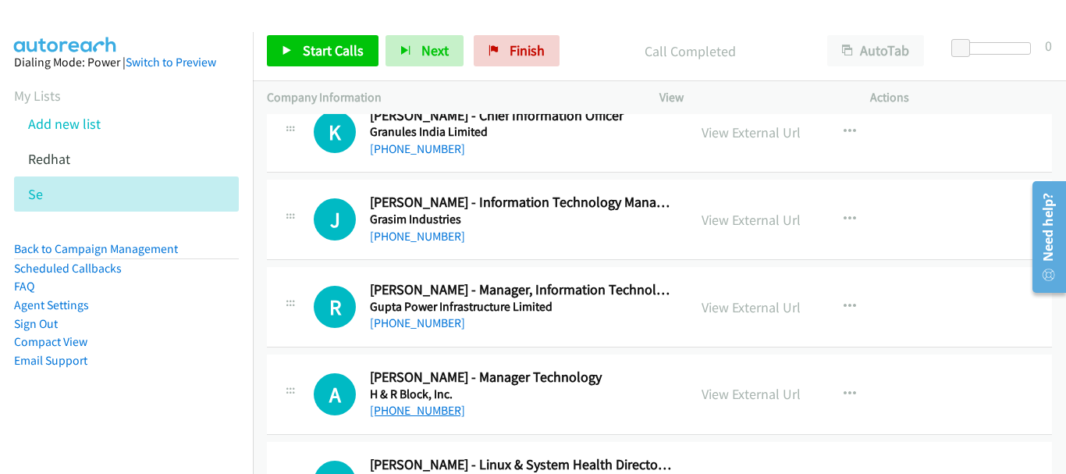
click at [431, 408] on link "+91 97466 29670" at bounding box center [417, 410] width 95 height 15
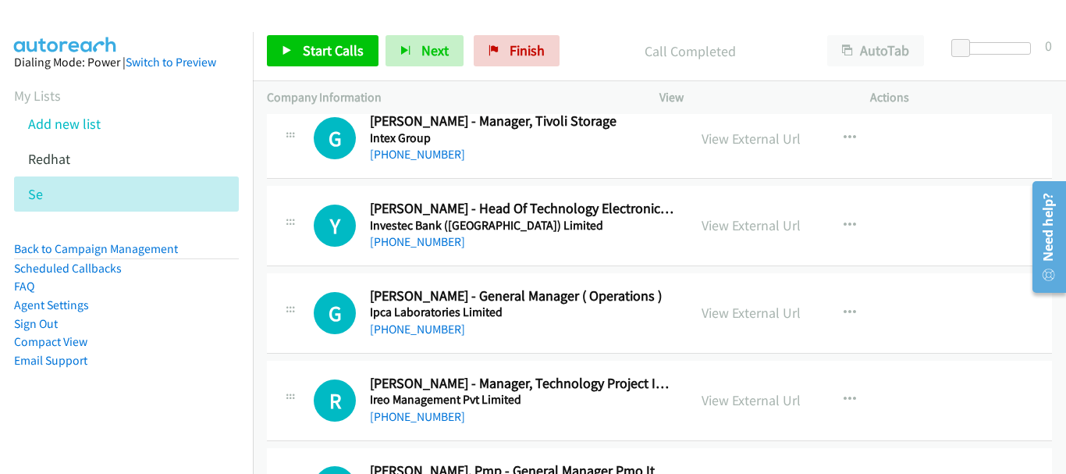
scroll to position [9517, 0]
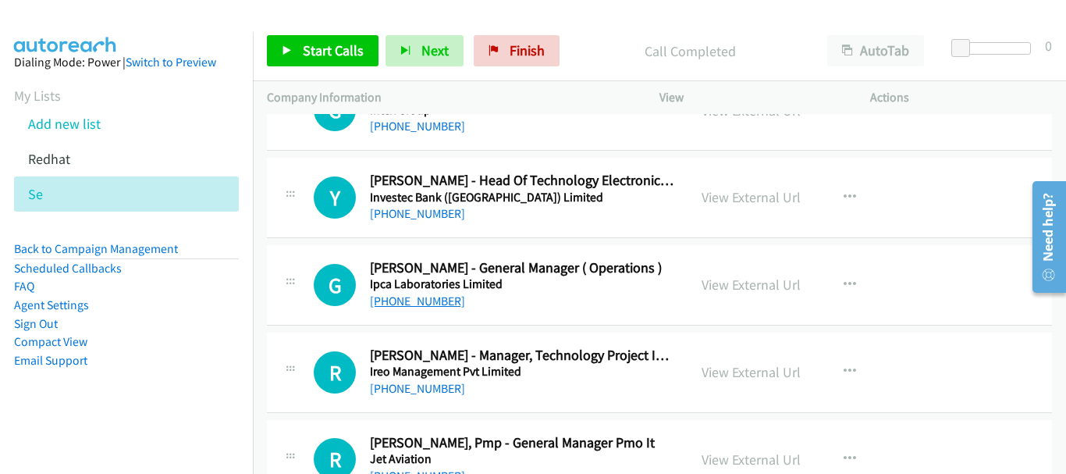
click at [422, 300] on link "+91 82670 55582" at bounding box center [417, 300] width 95 height 15
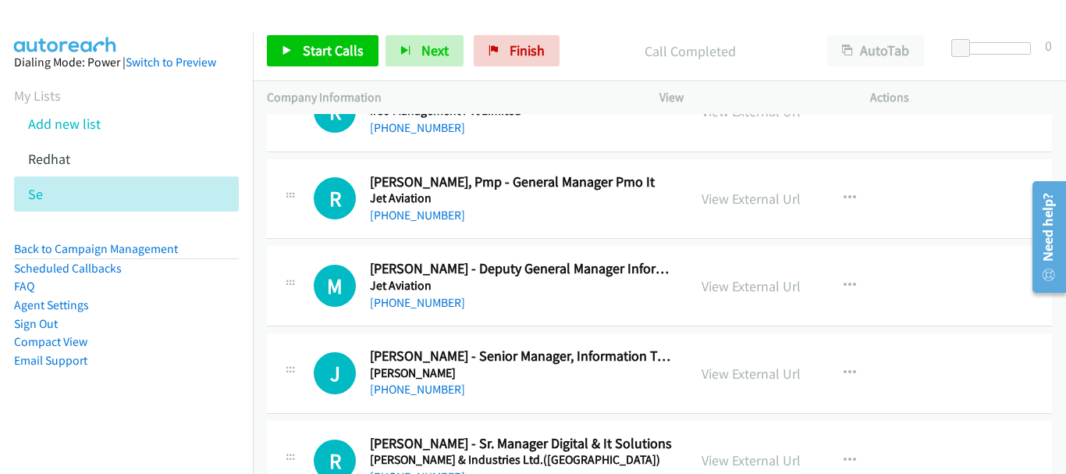
scroll to position [9751, 0]
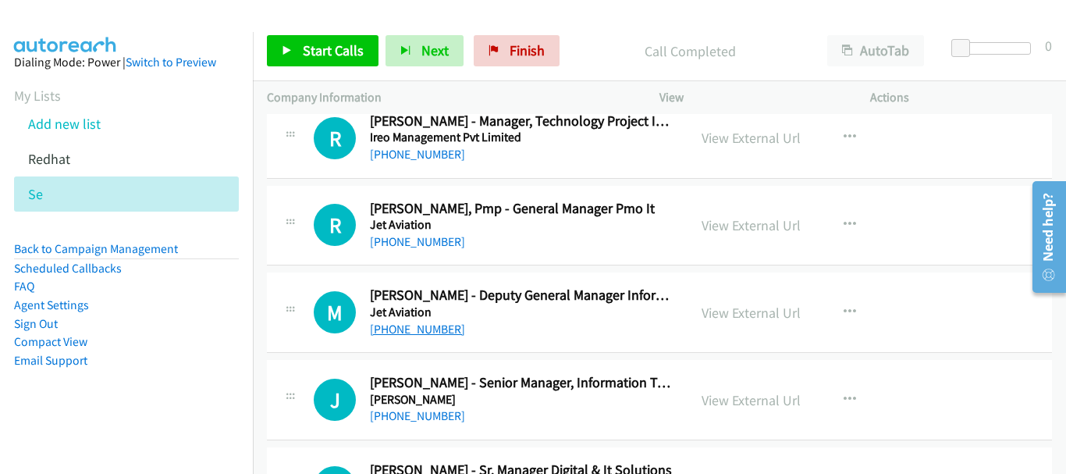
click at [428, 333] on link "+91 98209 27436" at bounding box center [417, 328] width 95 height 15
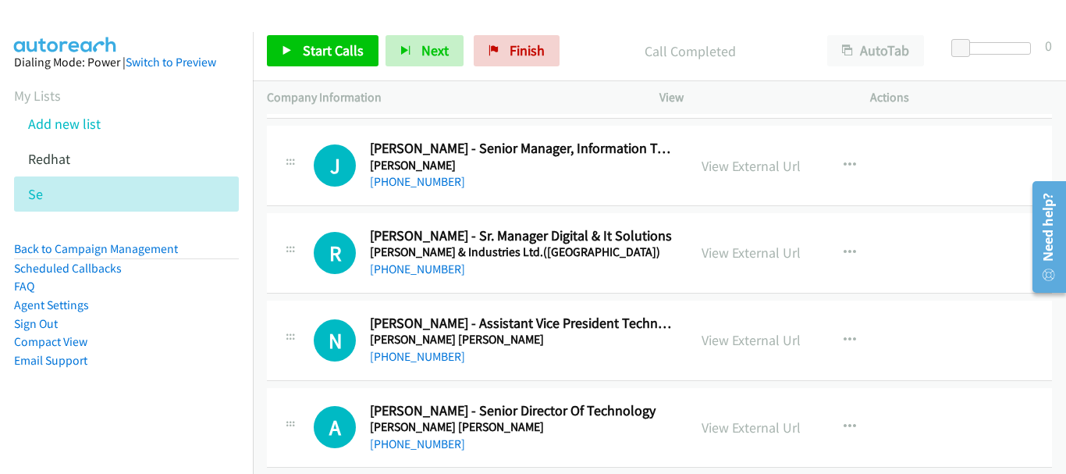
scroll to position [10063, 0]
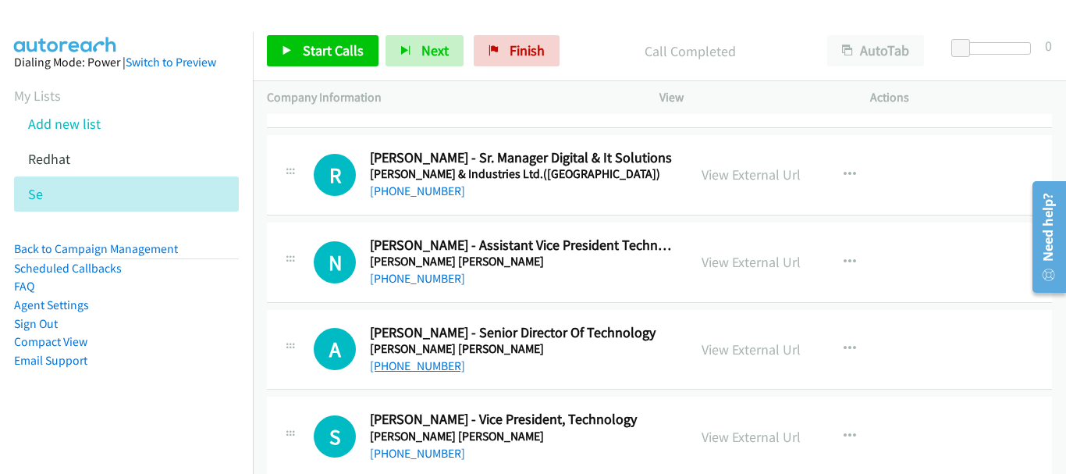
click at [447, 364] on link "+91 99002 68583" at bounding box center [417, 365] width 95 height 15
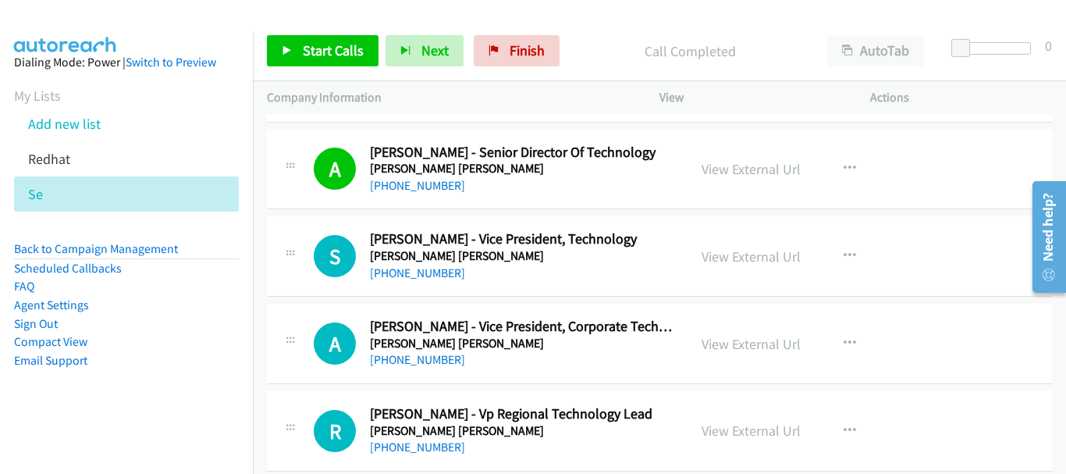
scroll to position [10219, 0]
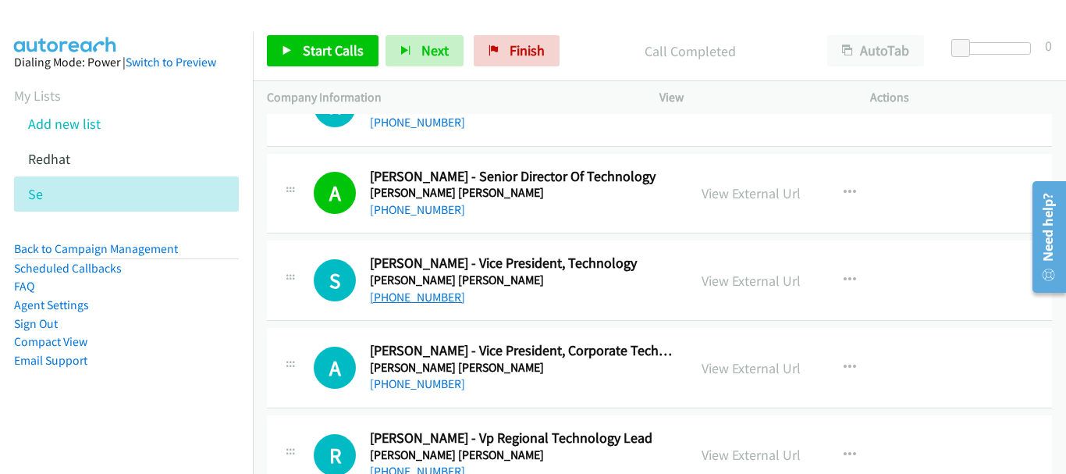
click at [429, 289] on link "+91 98455 34769" at bounding box center [417, 296] width 95 height 15
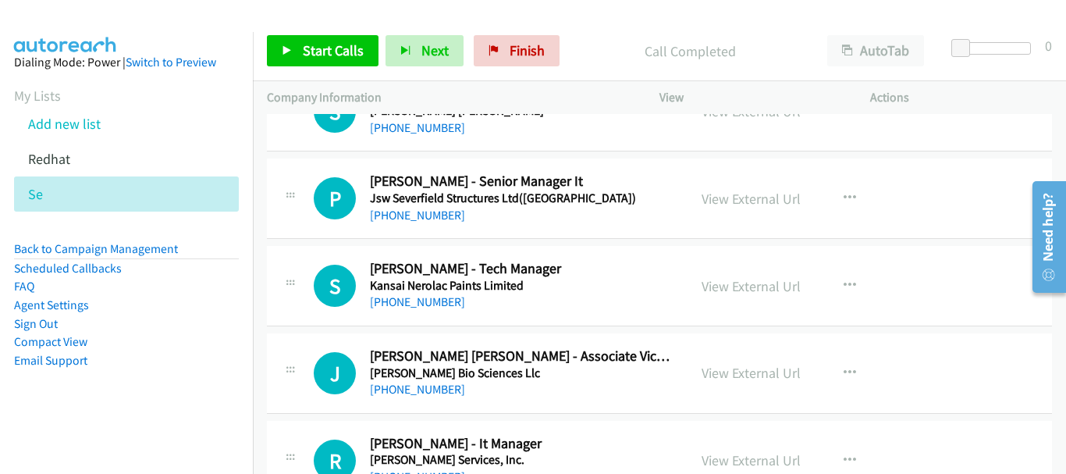
scroll to position [10765, 0]
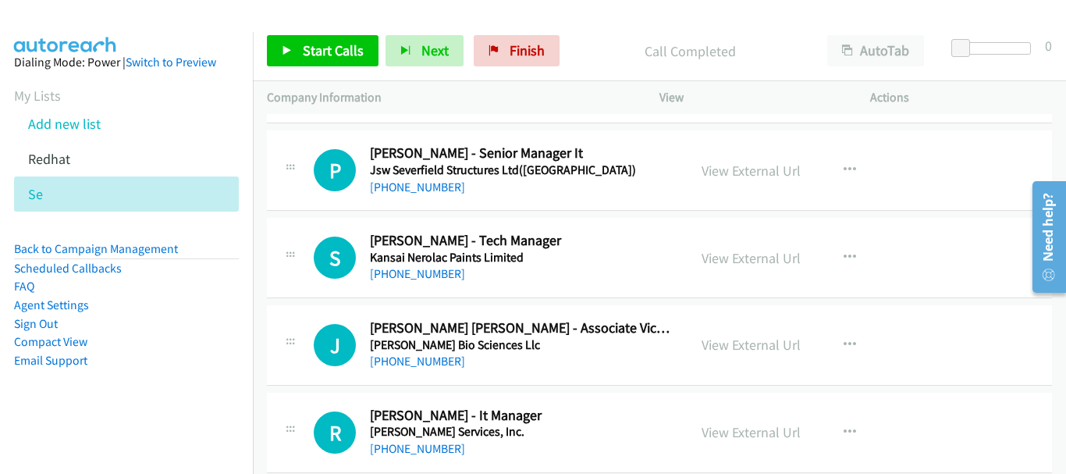
click at [457, 355] on div "+91 98244 25888" at bounding box center [521, 361] width 303 height 19
click at [448, 357] on link "+91 98244 25888" at bounding box center [417, 360] width 95 height 15
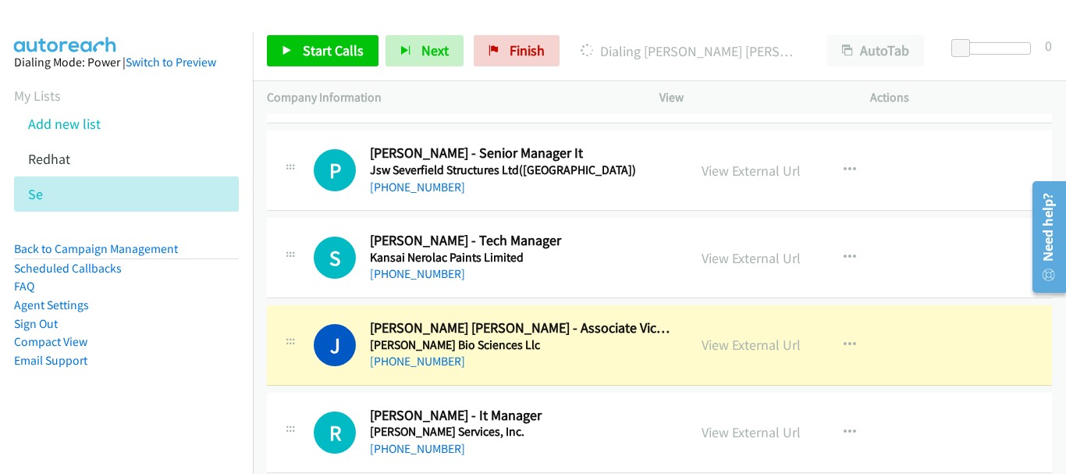
scroll to position [10843, 0]
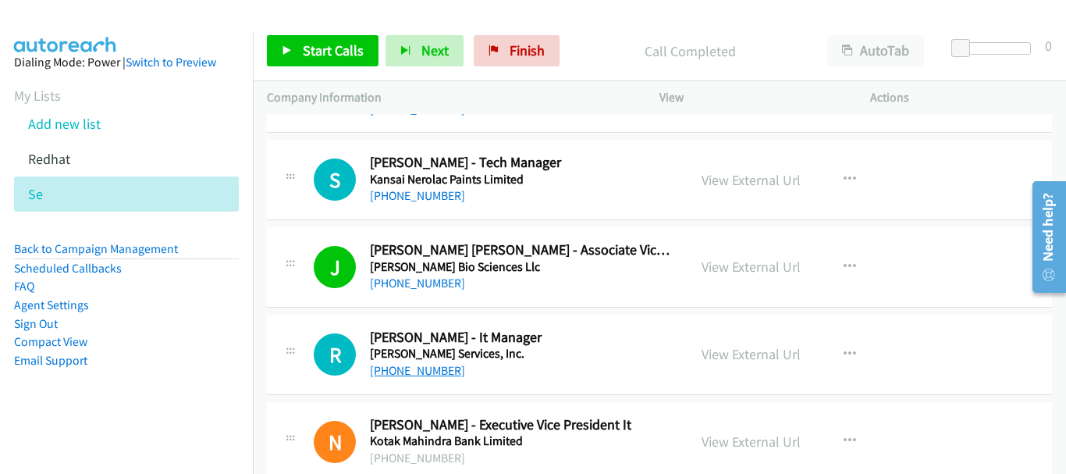
click at [433, 376] on link "+91 98204 24303" at bounding box center [417, 370] width 95 height 15
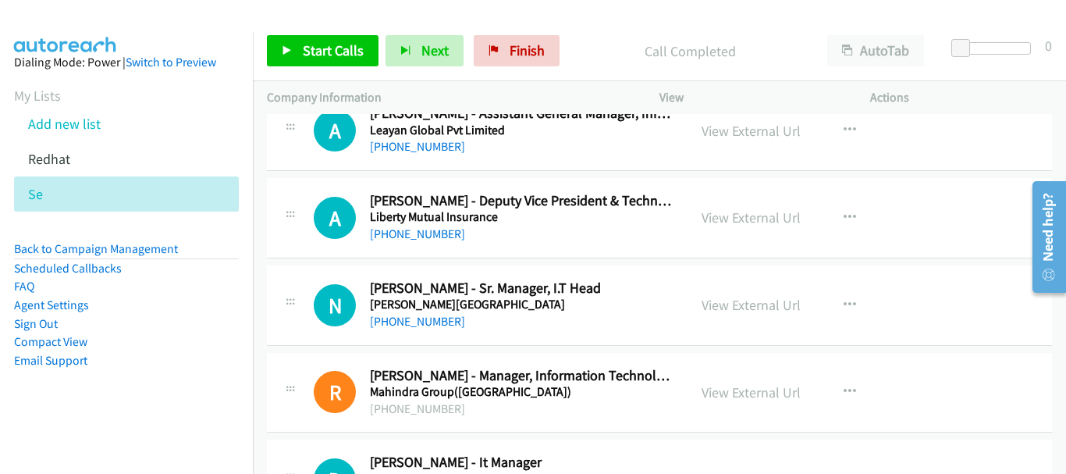
scroll to position [11389, 0]
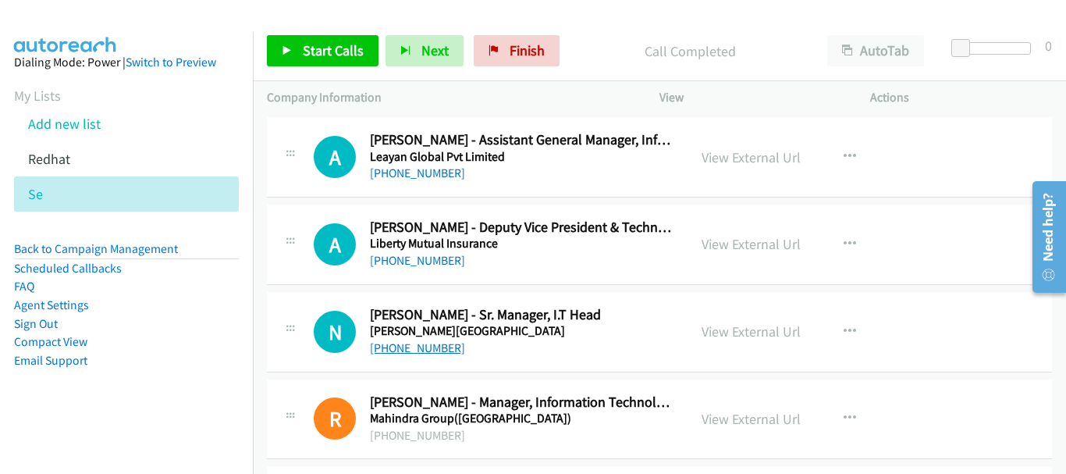
click at [407, 348] on link "+91 90018 90456" at bounding box center [417, 347] width 95 height 15
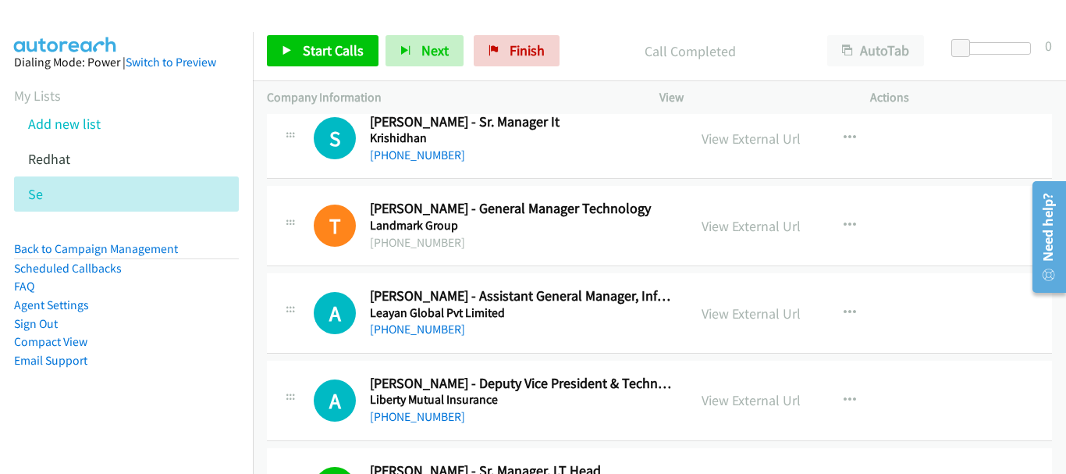
scroll to position [11311, 0]
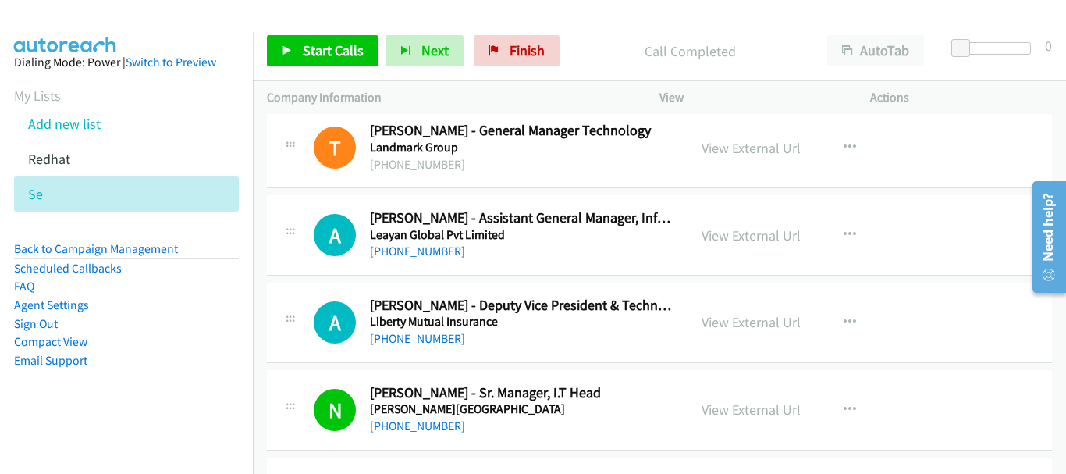
click at [424, 334] on link "+91 95000 82937" at bounding box center [417, 338] width 95 height 15
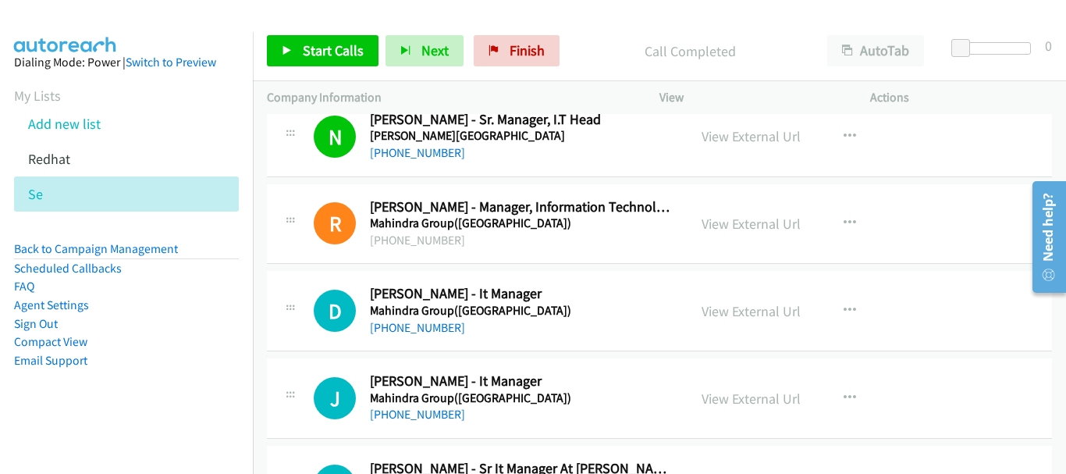
scroll to position [11623, 0]
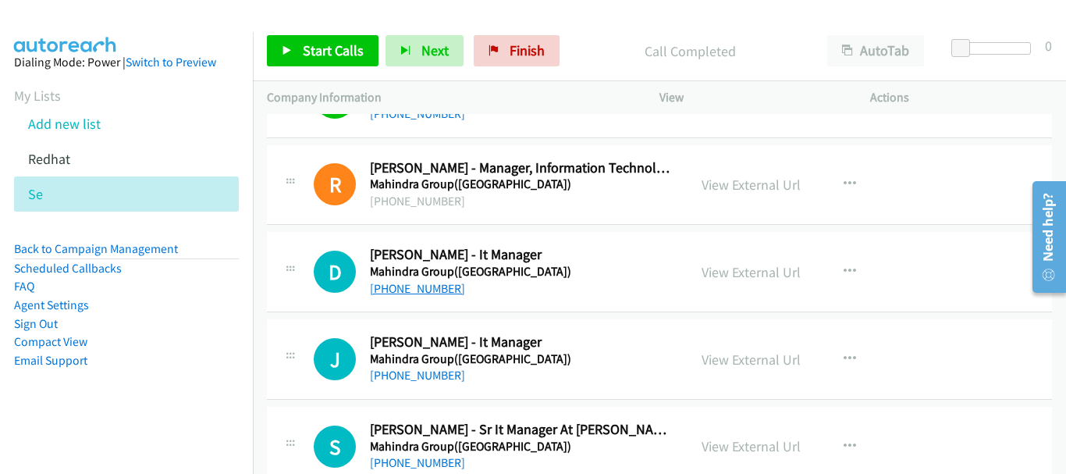
click at [430, 294] on link "+91 832 250 0835" at bounding box center [417, 288] width 95 height 15
